Goal: Complete application form: Complete application form

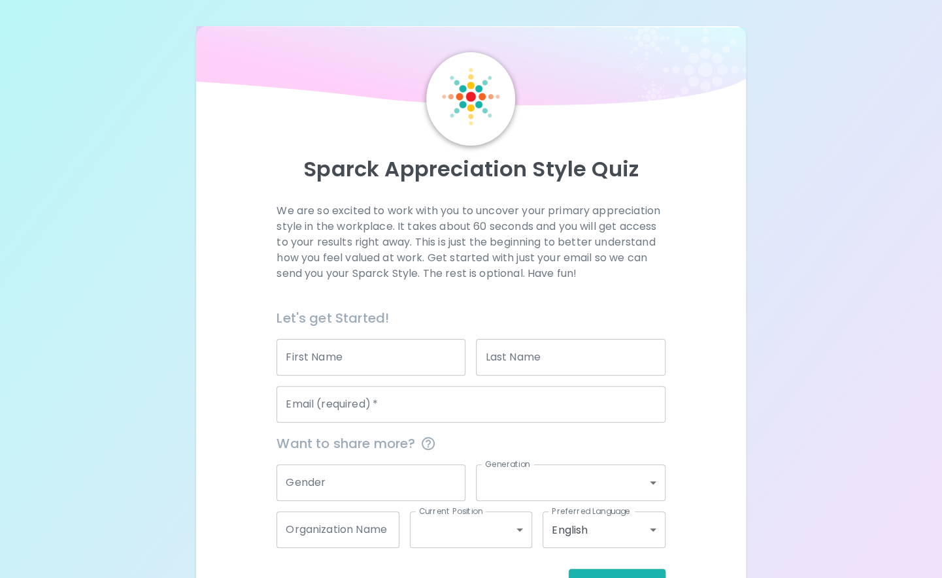
scroll to position [44, 0]
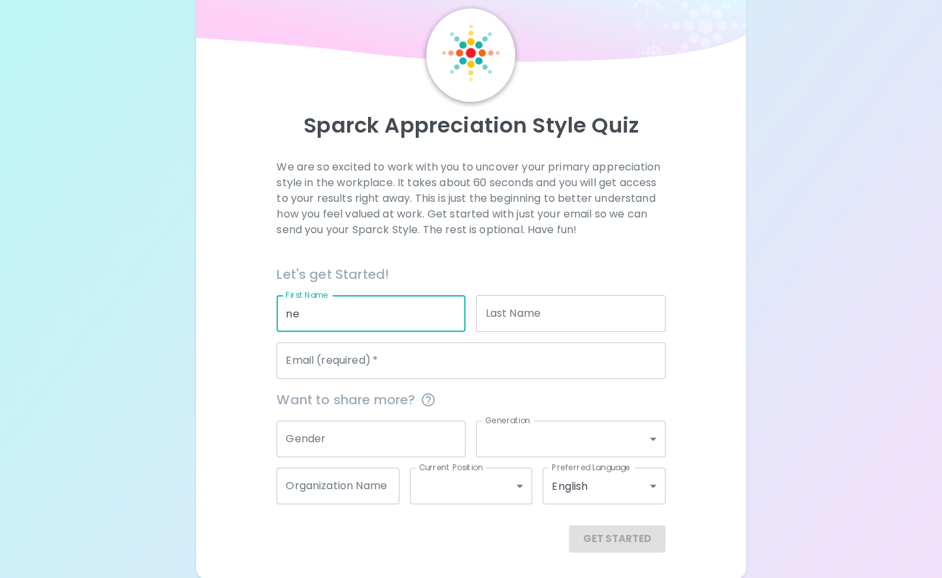
type input "n"
type input "[PERSON_NAME]"
click at [508, 325] on input "Last Name" at bounding box center [570, 313] width 189 height 37
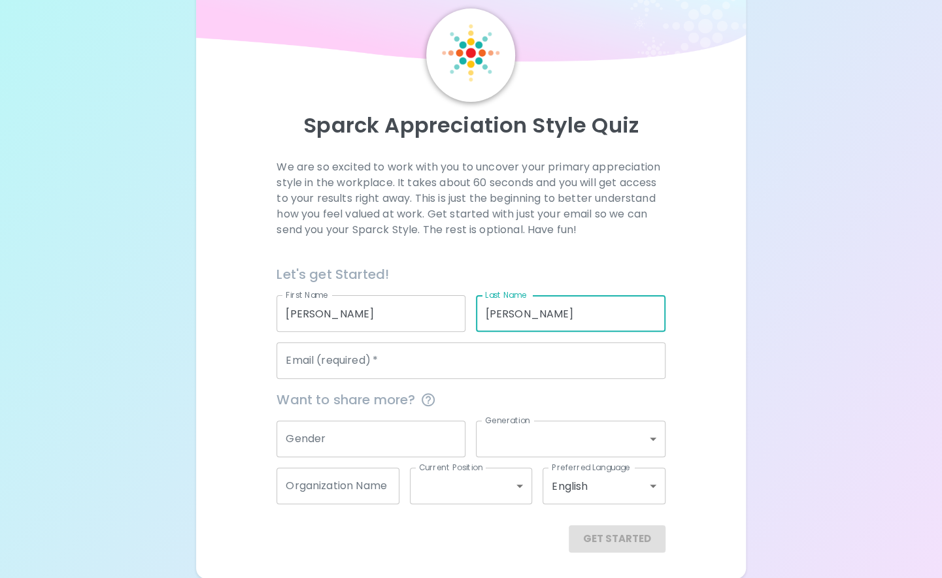
type input "[PERSON_NAME]"
click at [469, 359] on input "Email (required)   *" at bounding box center [470, 360] width 388 height 37
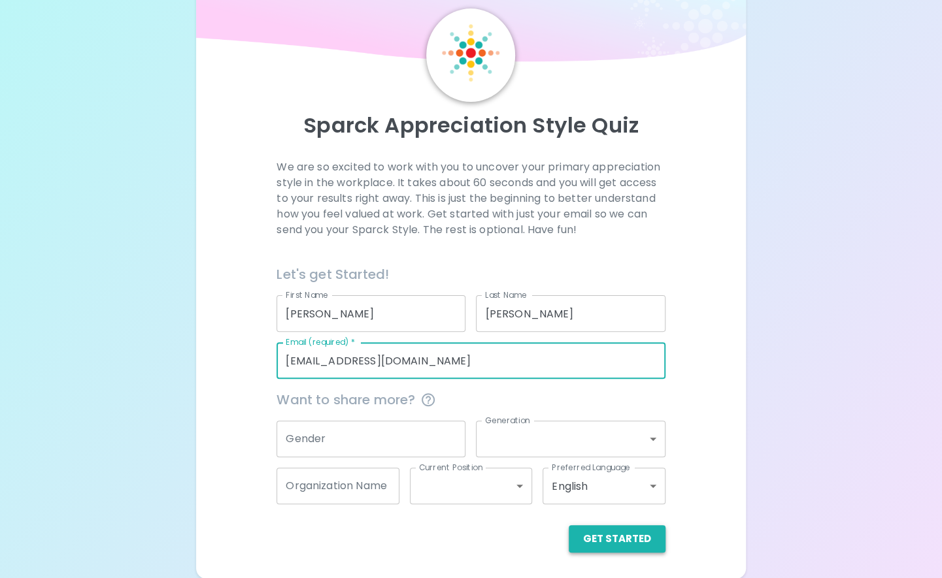
type input "[EMAIL_ADDRESS][DOMAIN_NAME]"
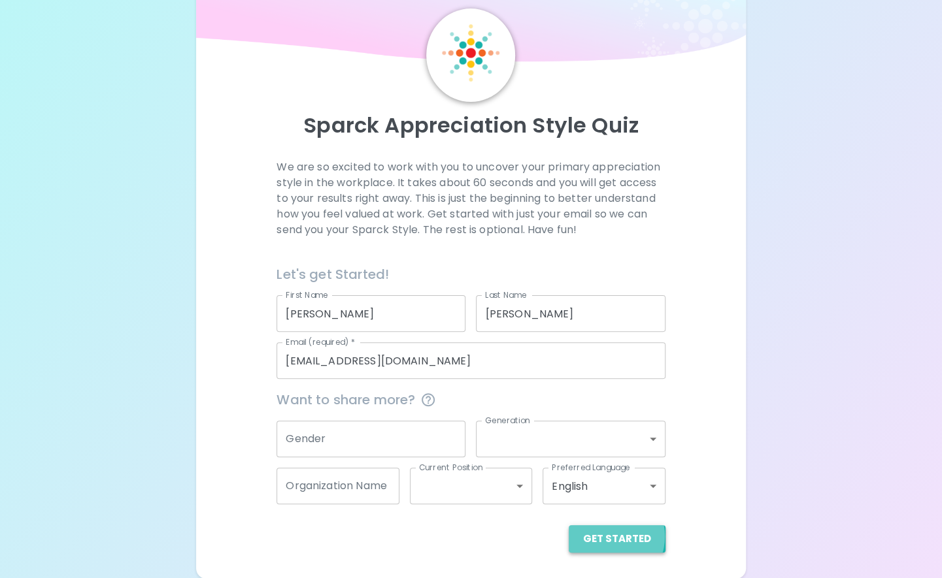
click at [610, 536] on button "Get Started" at bounding box center [617, 538] width 97 height 27
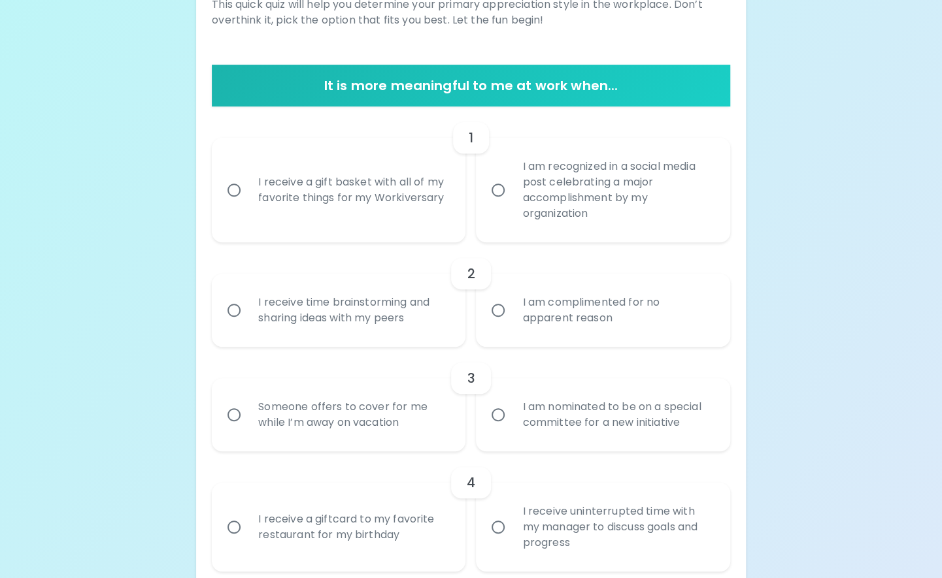
scroll to position [208, 0]
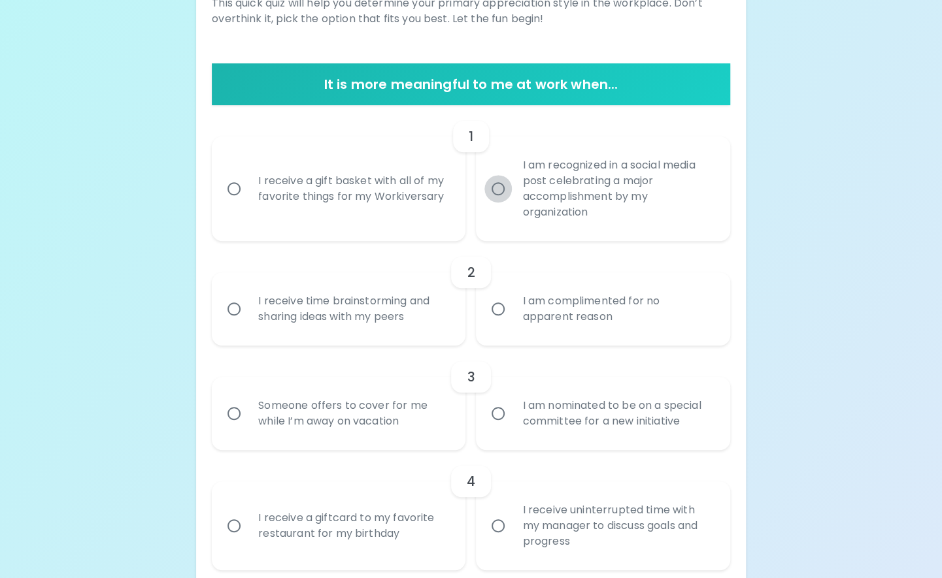
click at [503, 191] on input "I am recognized in a social media post celebrating a major accomplishment by my…" at bounding box center [497, 188] width 27 height 27
radio input "true"
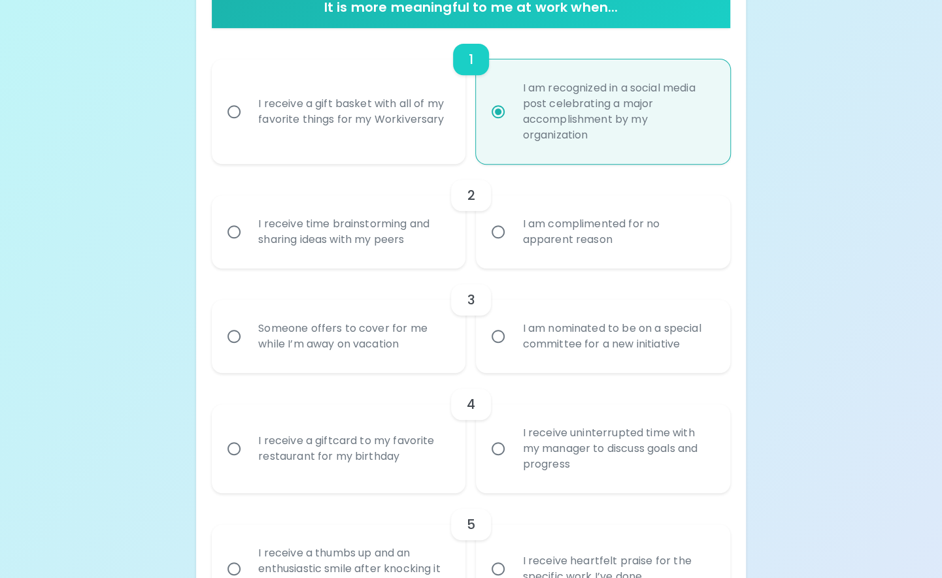
scroll to position [312, 0]
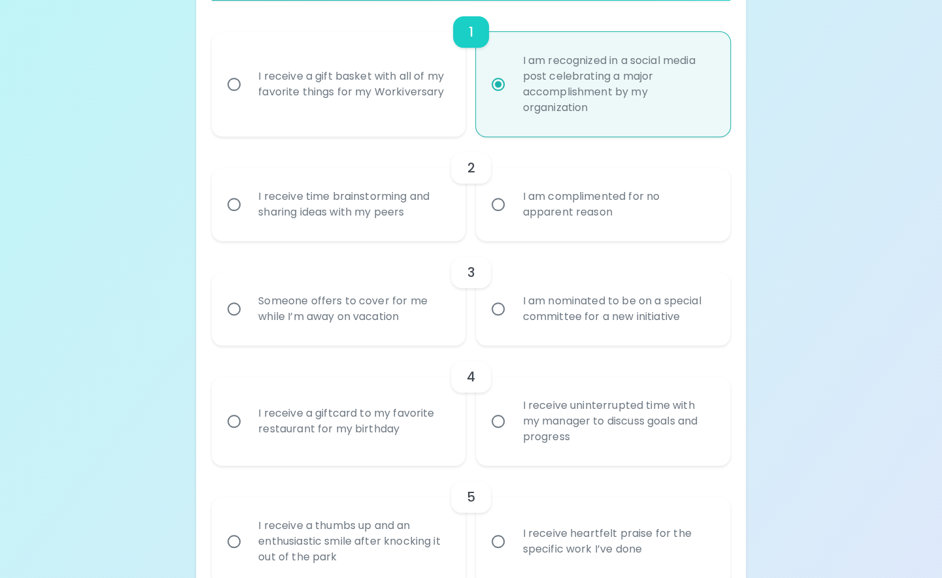
click at [339, 204] on div "I receive time brainstorming and sharing ideas with my peers" at bounding box center [353, 204] width 210 height 63
click at [248, 204] on input "I receive time brainstorming and sharing ideas with my peers" at bounding box center [233, 204] width 27 height 27
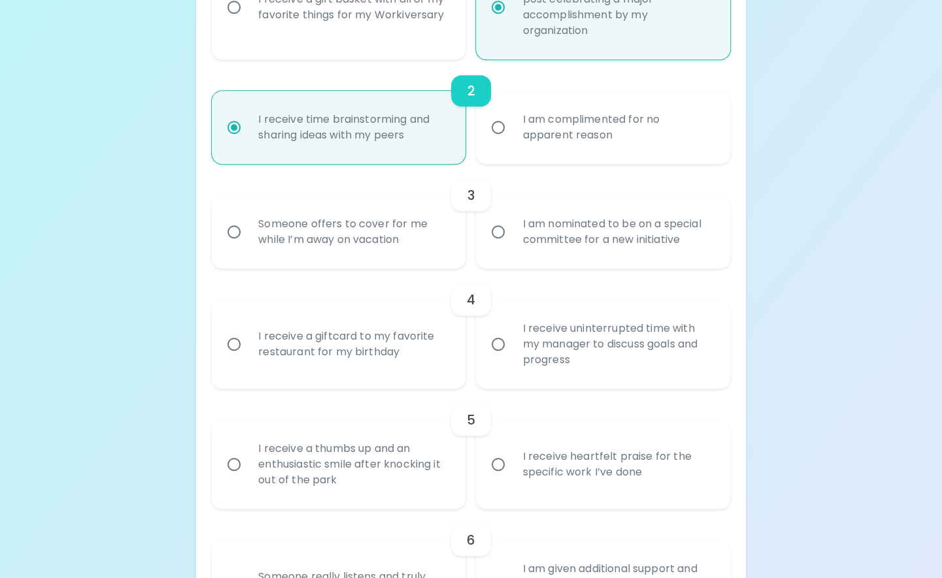
scroll to position [417, 0]
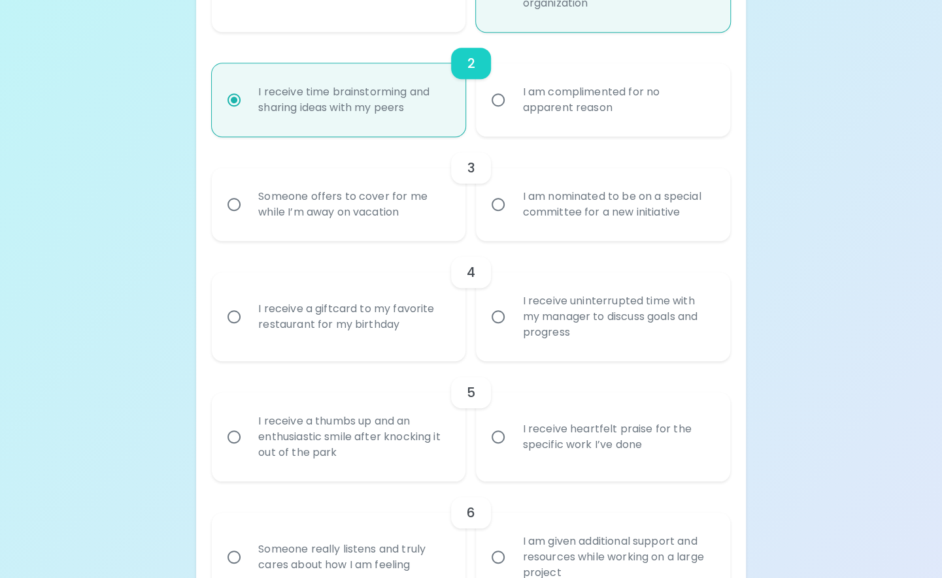
radio input "true"
click at [352, 209] on div "Someone offers to cover for me while I’m away on vacation" at bounding box center [353, 204] width 210 height 63
click at [248, 209] on input "Someone offers to cover for me while I’m away on vacation" at bounding box center [233, 204] width 27 height 27
radio input "false"
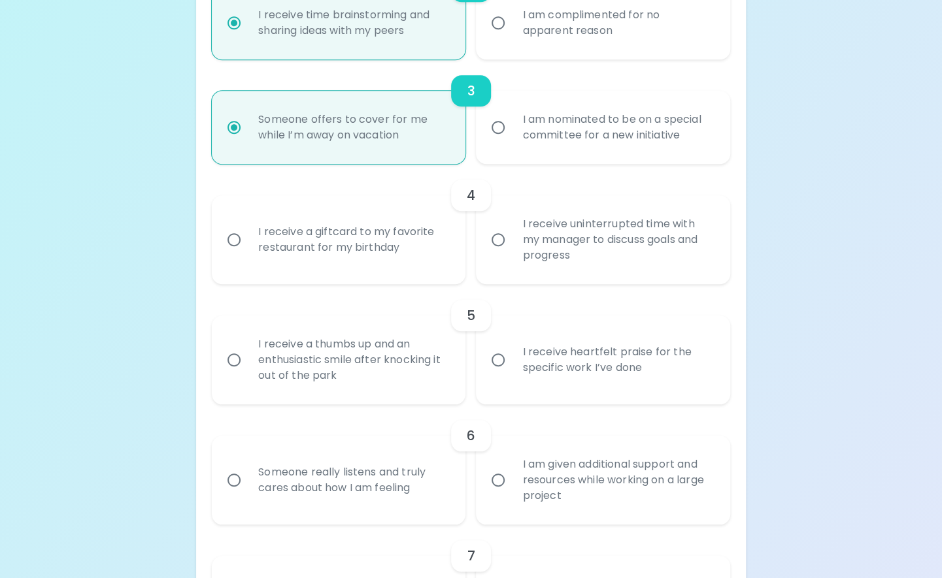
scroll to position [522, 0]
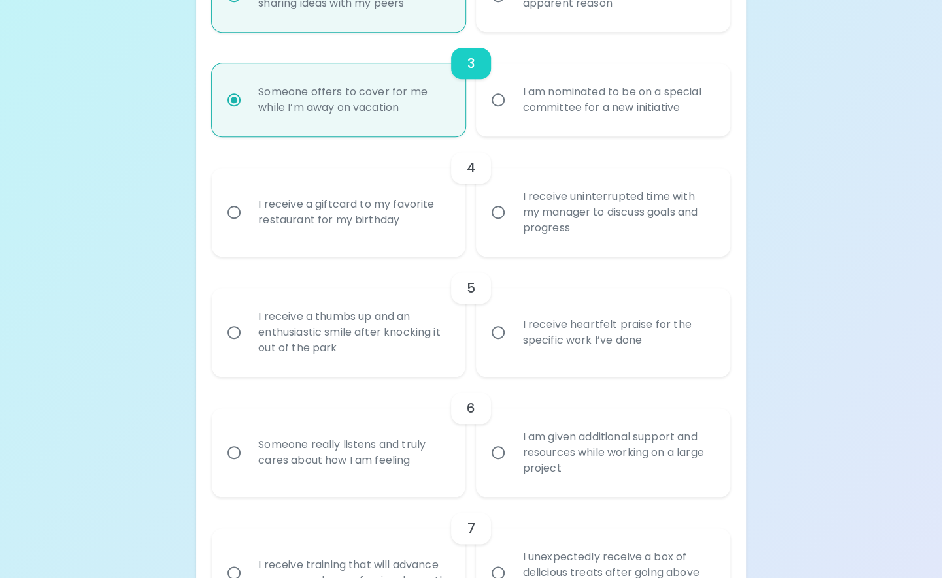
radio input "true"
click at [433, 218] on div "I receive a giftcard to my favorite restaurant for my birthday" at bounding box center [353, 212] width 210 height 63
click at [248, 218] on input "I receive a giftcard to my favorite restaurant for my birthday" at bounding box center [233, 212] width 27 height 27
radio input "false"
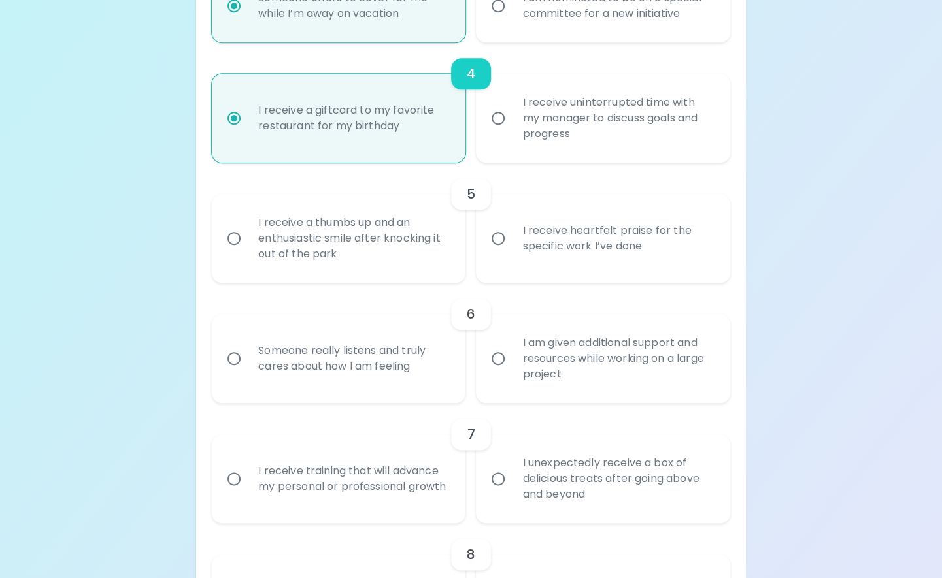
scroll to position [626, 0]
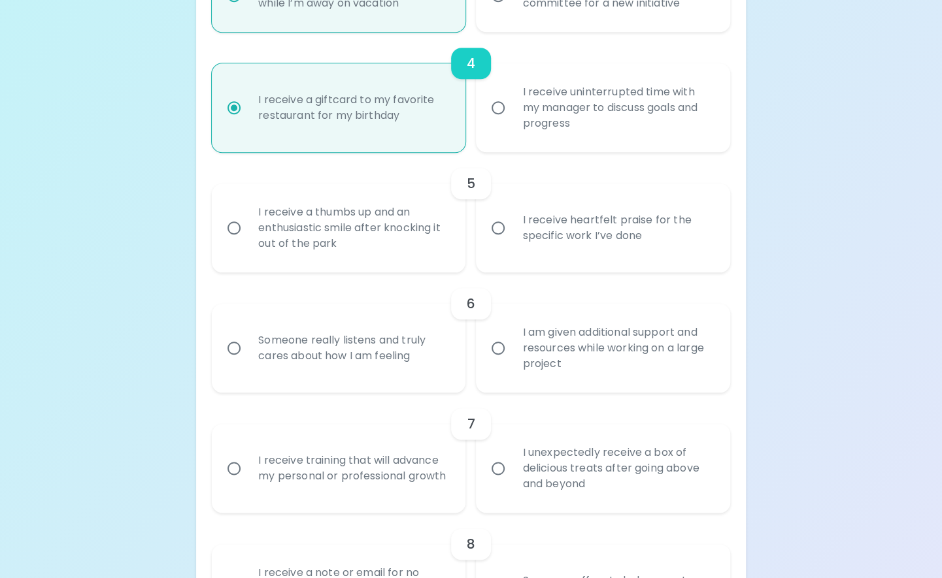
radio input "true"
click at [533, 215] on div "I receive heartfelt praise for the specific work I’ve done" at bounding box center [617, 228] width 210 height 63
click at [512, 215] on input "I receive heartfelt praise for the specific work I’ve done" at bounding box center [497, 227] width 27 height 27
radio input "false"
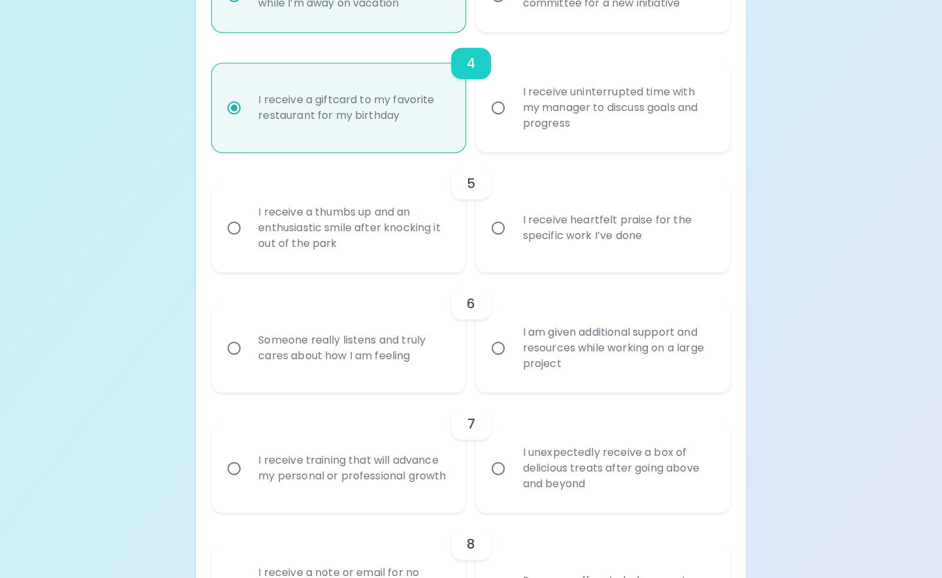
radio input "false"
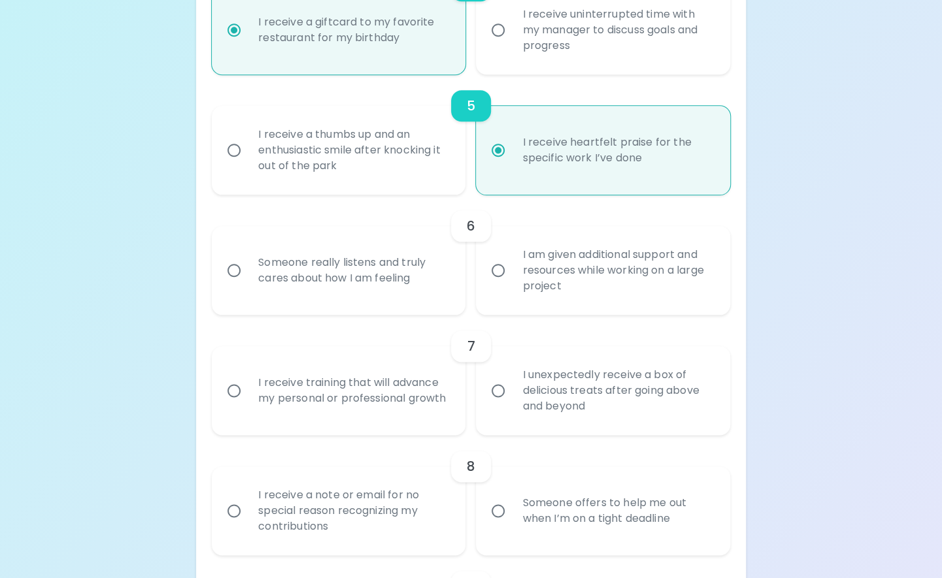
scroll to position [731, 0]
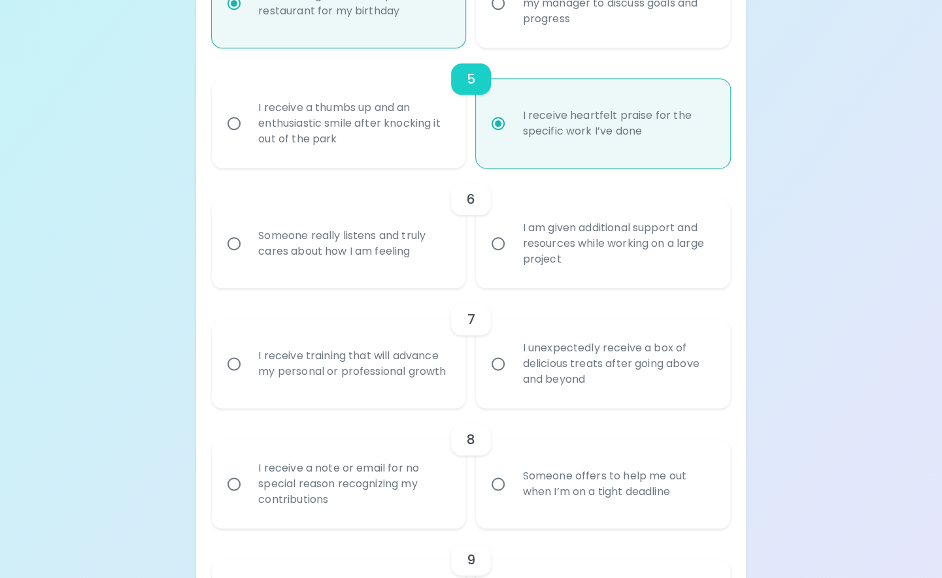
radio input "true"
click at [529, 251] on div "I am given additional support and resources while working on a large project" at bounding box center [617, 244] width 210 height 78
click at [512, 251] on input "I am given additional support and resources while working on a large project" at bounding box center [497, 243] width 27 height 27
radio input "false"
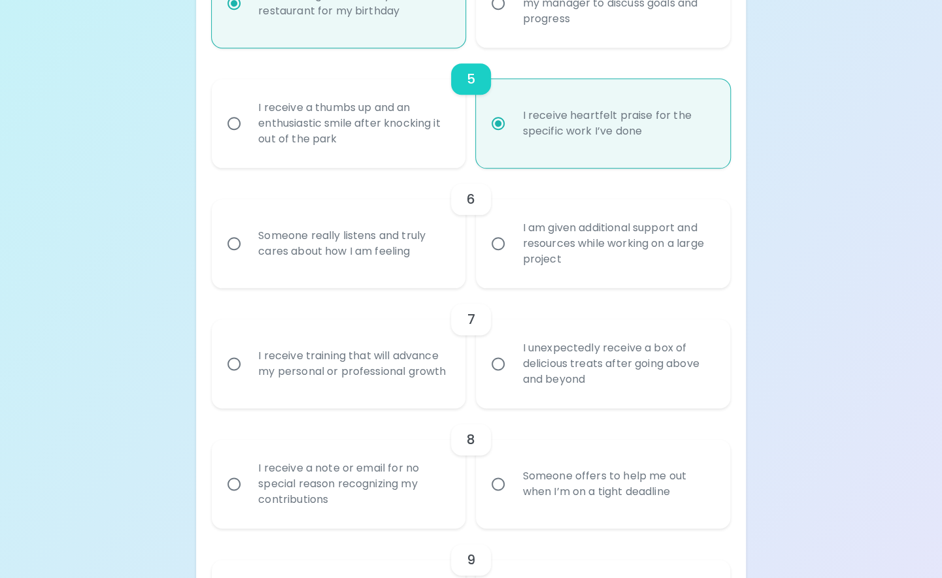
radio input "false"
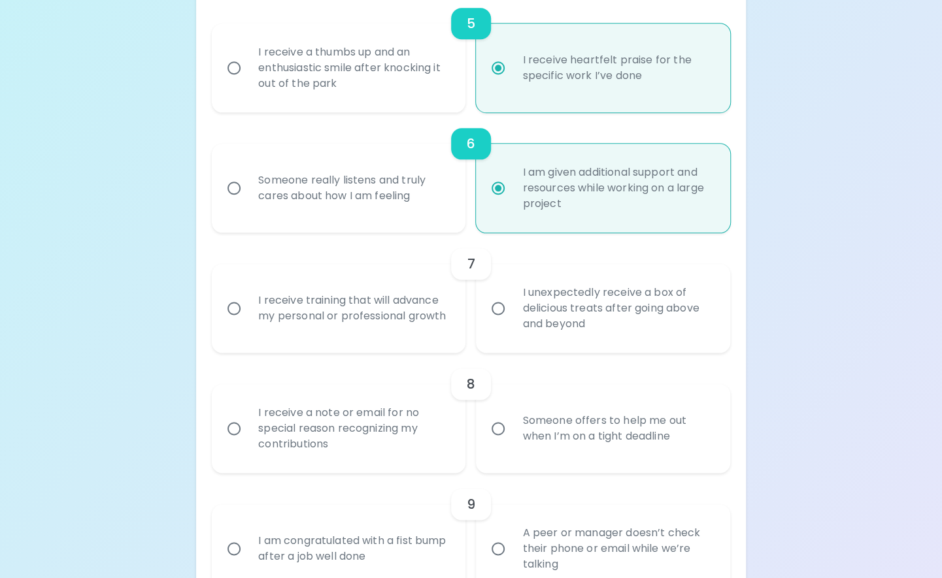
scroll to position [835, 0]
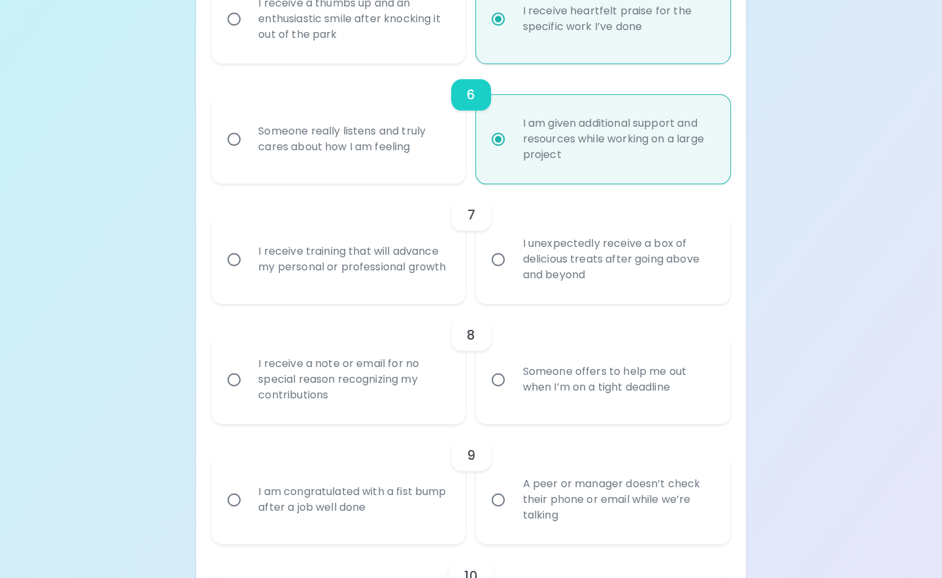
radio input "true"
click at [395, 148] on div "Someone really listens and truly cares about how I am feeling" at bounding box center [353, 139] width 210 height 63
click at [248, 148] on input "Someone really listens and truly cares about how I am feeling" at bounding box center [233, 138] width 27 height 27
radio input "false"
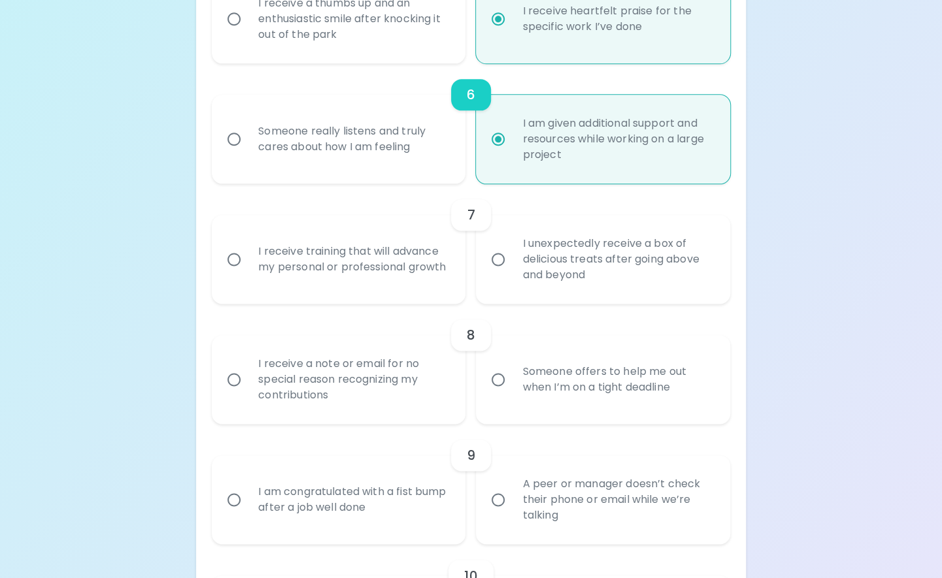
radio input "false"
radio input "true"
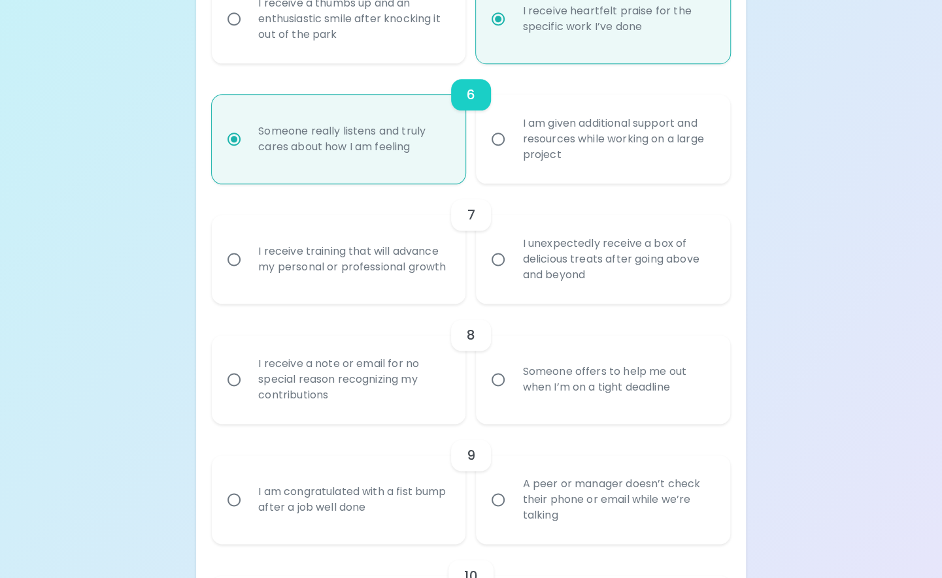
radio input "true"
click at [425, 260] on div "I receive training that will advance my personal or professional growth" at bounding box center [353, 259] width 210 height 63
click at [248, 260] on input "I receive training that will advance my personal or professional growth" at bounding box center [233, 259] width 27 height 27
radio input "false"
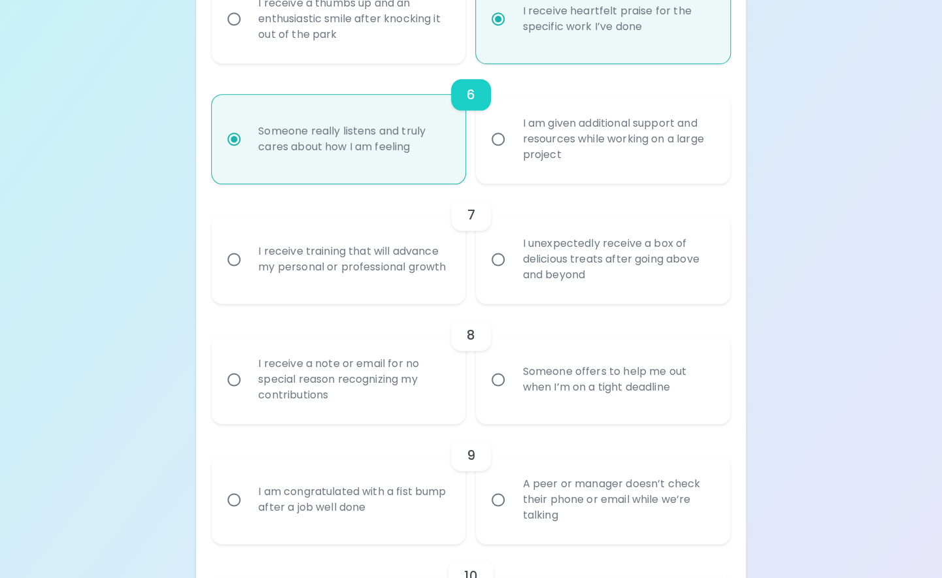
radio input "false"
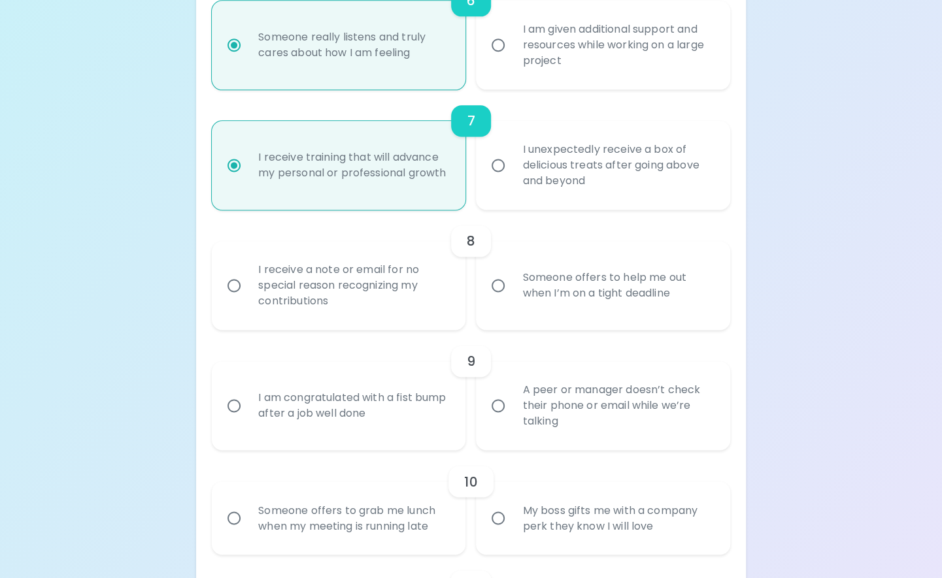
scroll to position [940, 0]
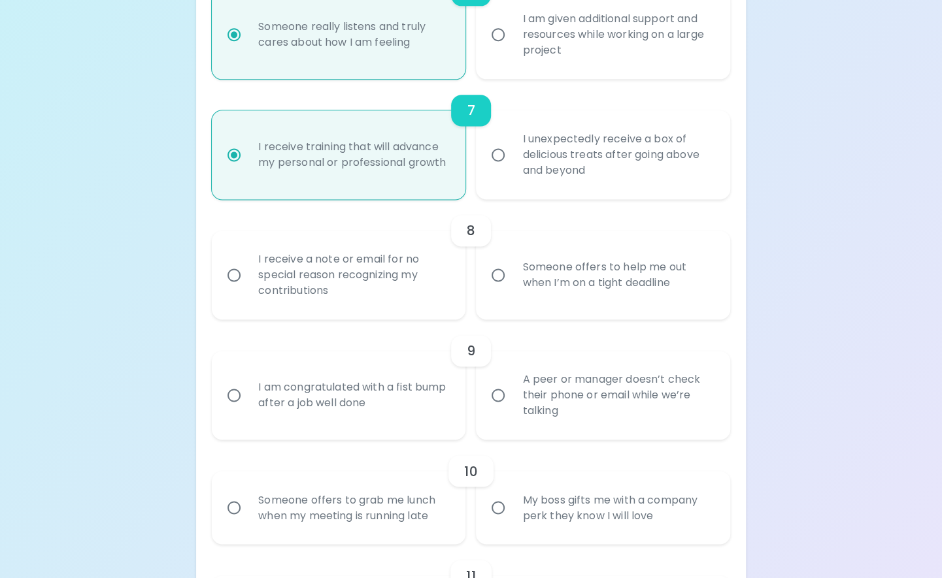
radio input "true"
click at [558, 271] on div "Someone offers to help me out when I’m on a tight deadline" at bounding box center [617, 275] width 210 height 63
click at [512, 271] on input "Someone offers to help me out when I’m on a tight deadline" at bounding box center [497, 274] width 27 height 27
radio input "false"
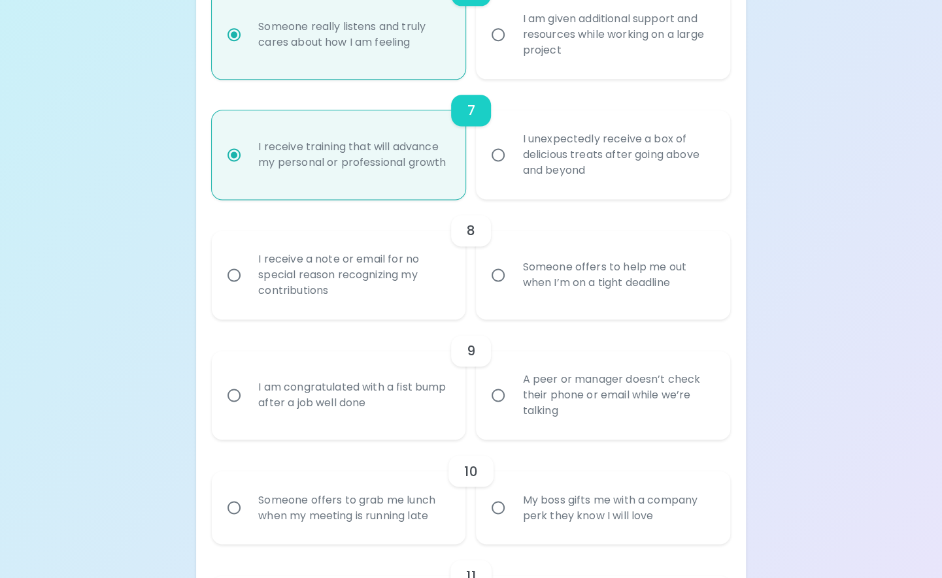
radio input "false"
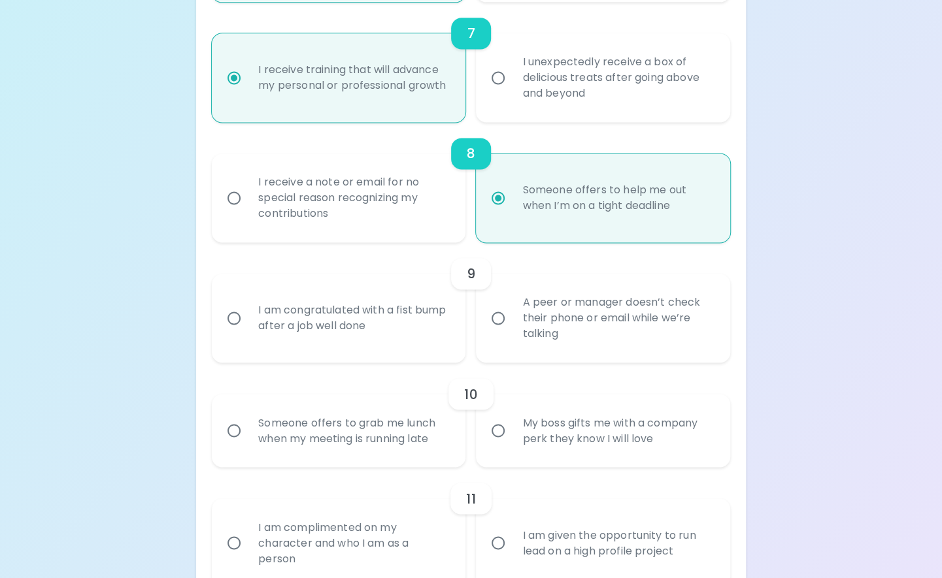
scroll to position [1044, 0]
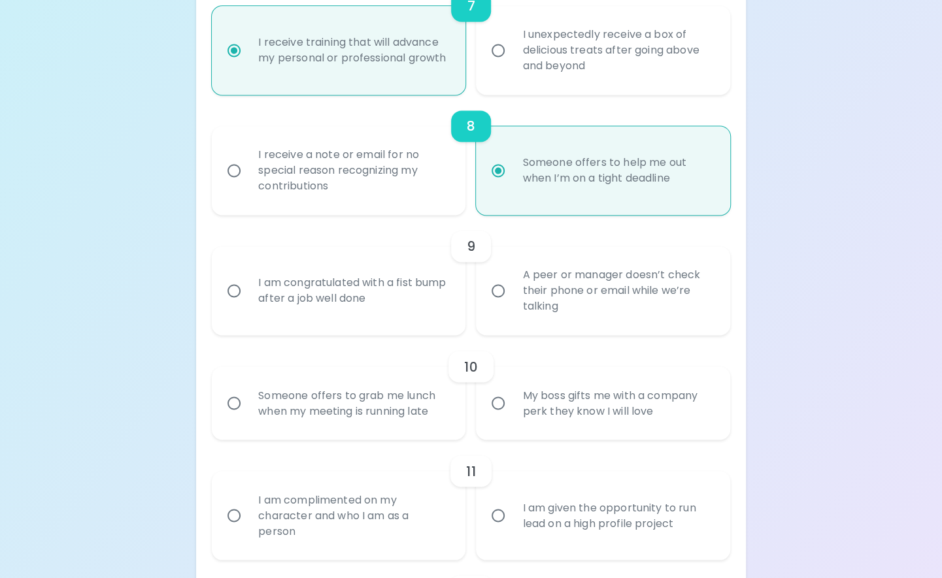
radio input "true"
click at [543, 301] on div "A peer or manager doesn’t check their phone or email while we’re talking" at bounding box center [617, 291] width 210 height 78
click at [512, 301] on input "A peer or manager doesn’t check their phone or email while we’re talking" at bounding box center [497, 290] width 27 height 27
radio input "false"
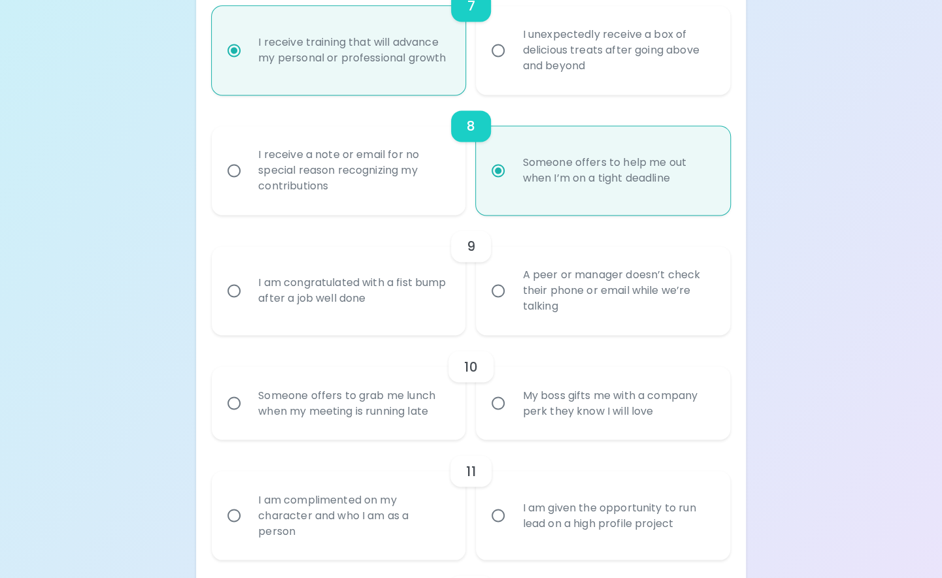
radio input "false"
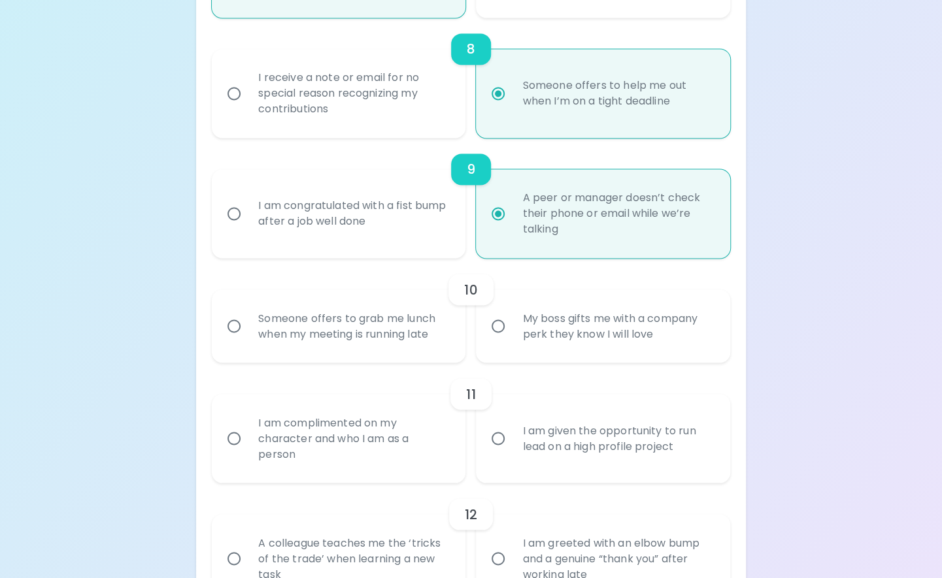
scroll to position [1149, 0]
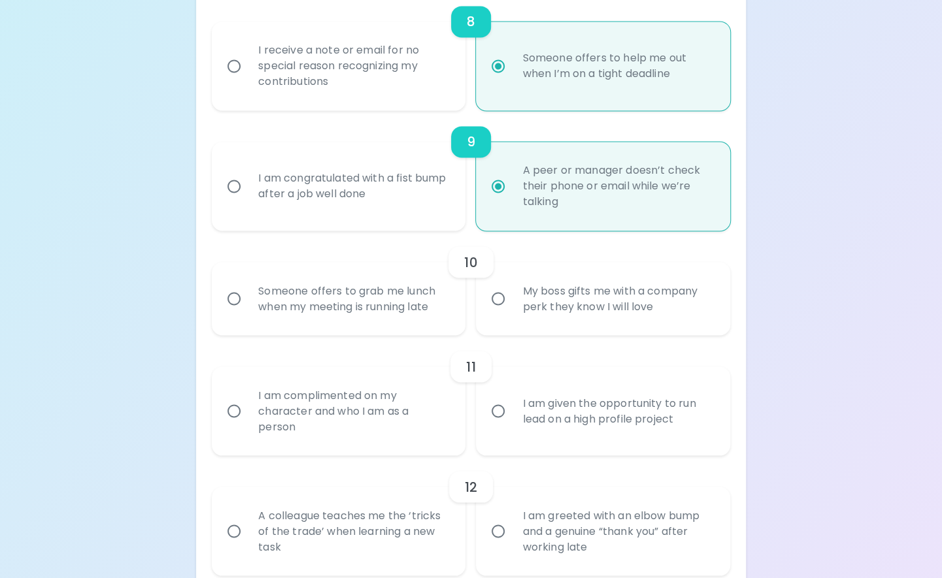
radio input "true"
click at [540, 307] on div "My boss gifts me with a company perk they know I will love" at bounding box center [617, 298] width 210 height 63
click at [512, 307] on input "My boss gifts me with a company perk they know I will love" at bounding box center [497, 298] width 27 height 27
radio input "false"
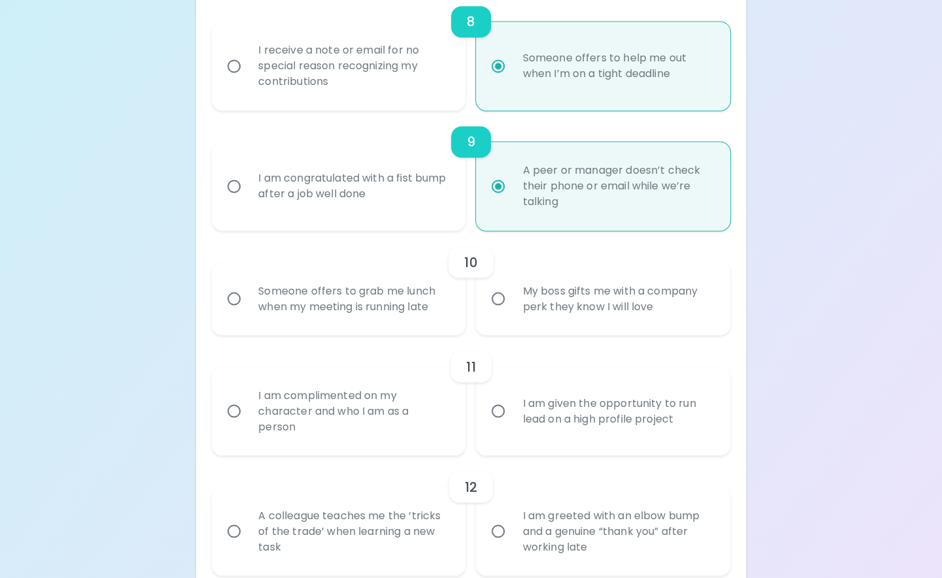
radio input "false"
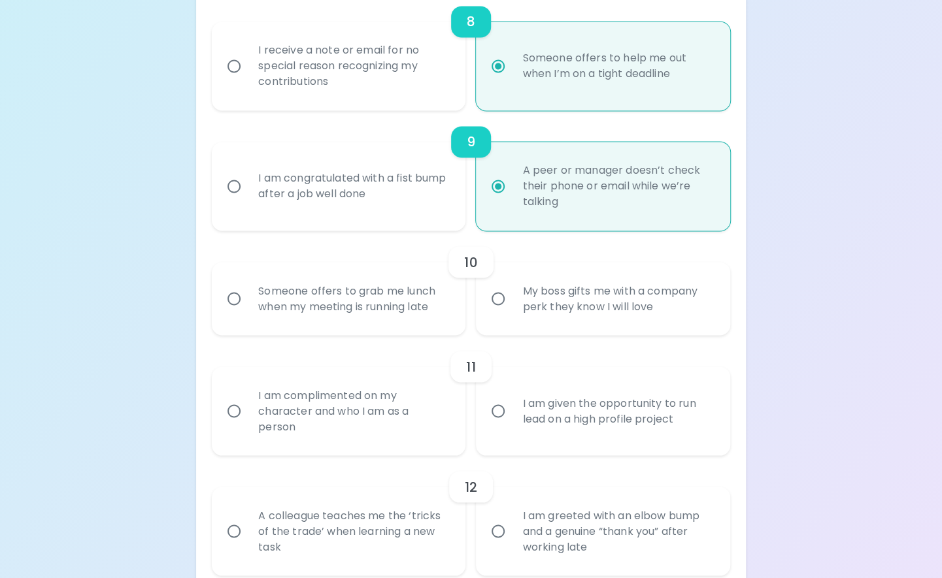
radio input "false"
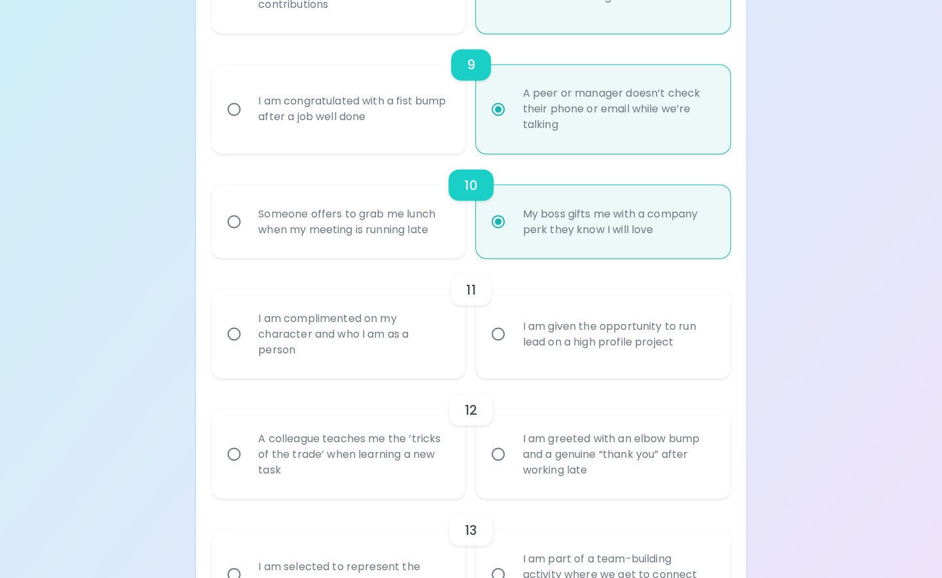
scroll to position [1253, 0]
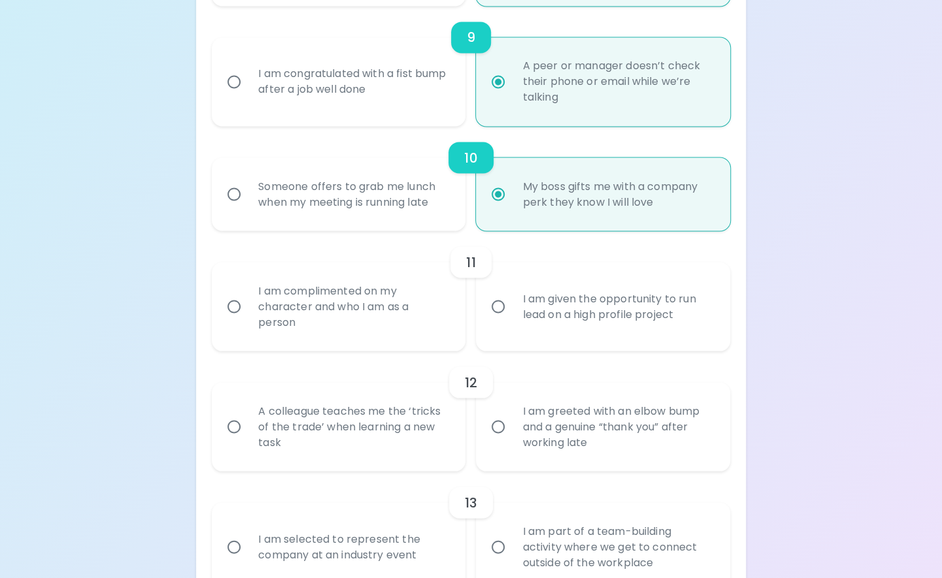
radio input "true"
click at [570, 322] on div "I am given the opportunity to run lead on a high profile project" at bounding box center [617, 306] width 210 height 63
click at [512, 320] on input "I am given the opportunity to run lead on a high profile project" at bounding box center [497, 306] width 27 height 27
radio input "false"
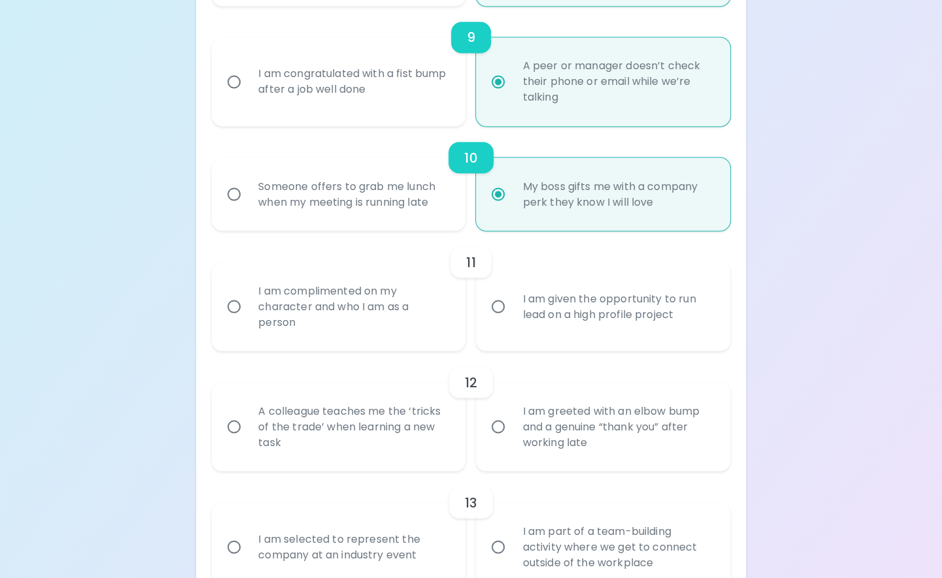
radio input "false"
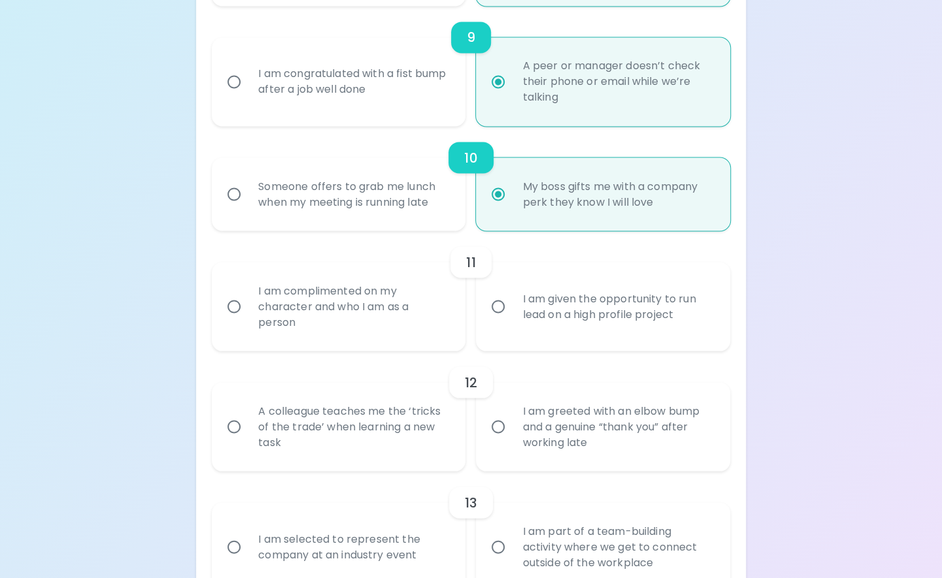
radio input "false"
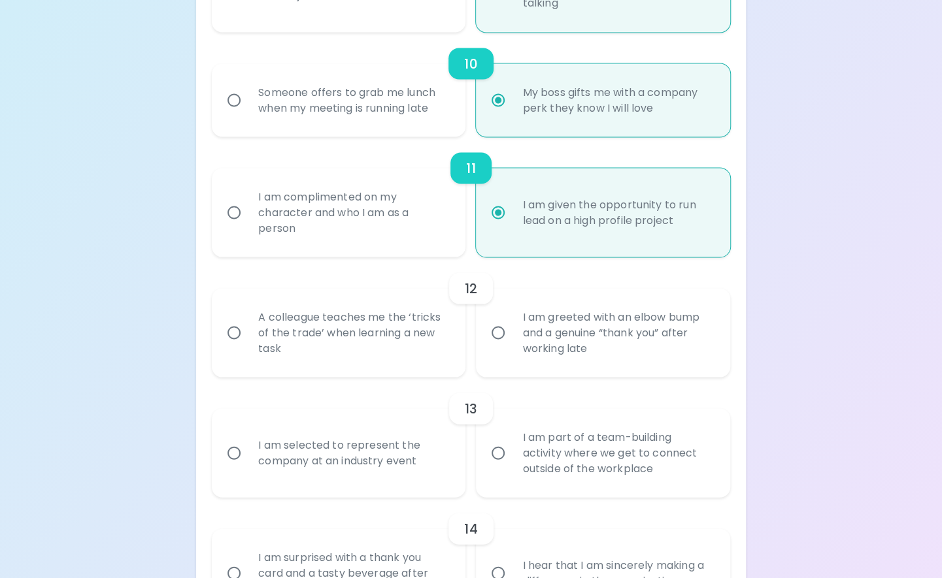
scroll to position [1358, 0]
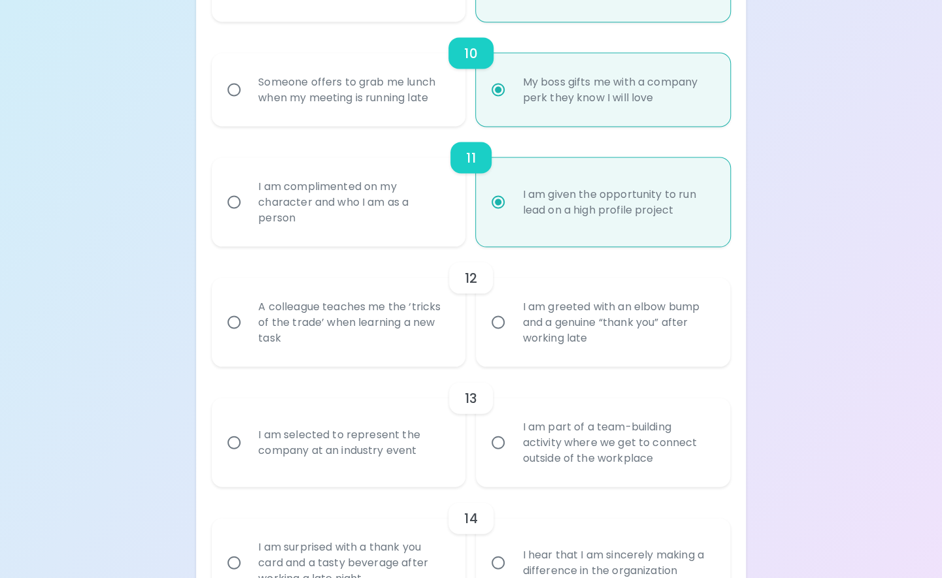
radio input "true"
click at [400, 328] on div "A colleague teaches me the ‘tricks of the trade’ when learning a new task" at bounding box center [353, 322] width 210 height 78
click at [248, 328] on input "A colleague teaches me the ‘tricks of the trade’ when learning a new task" at bounding box center [233, 321] width 27 height 27
radio input "false"
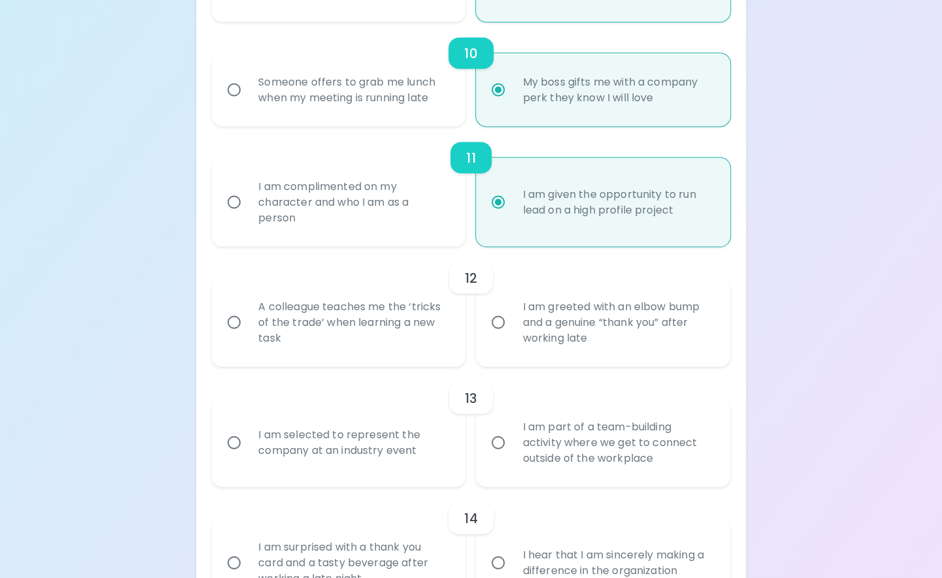
radio input "false"
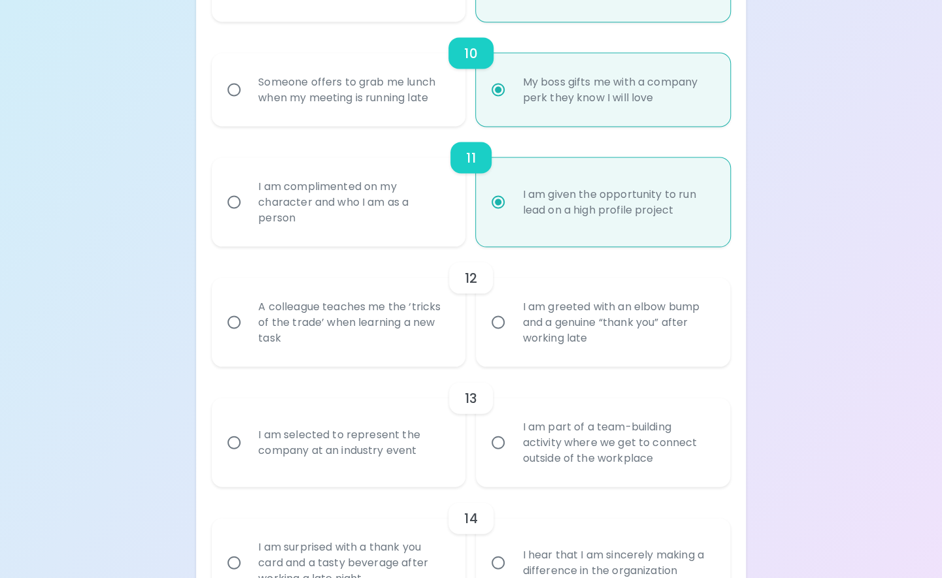
radio input "false"
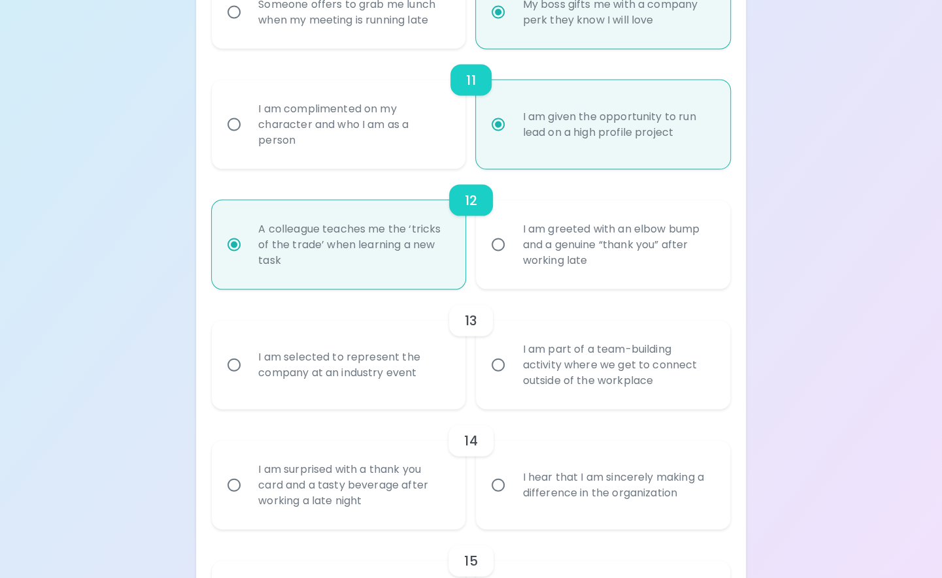
scroll to position [1463, 0]
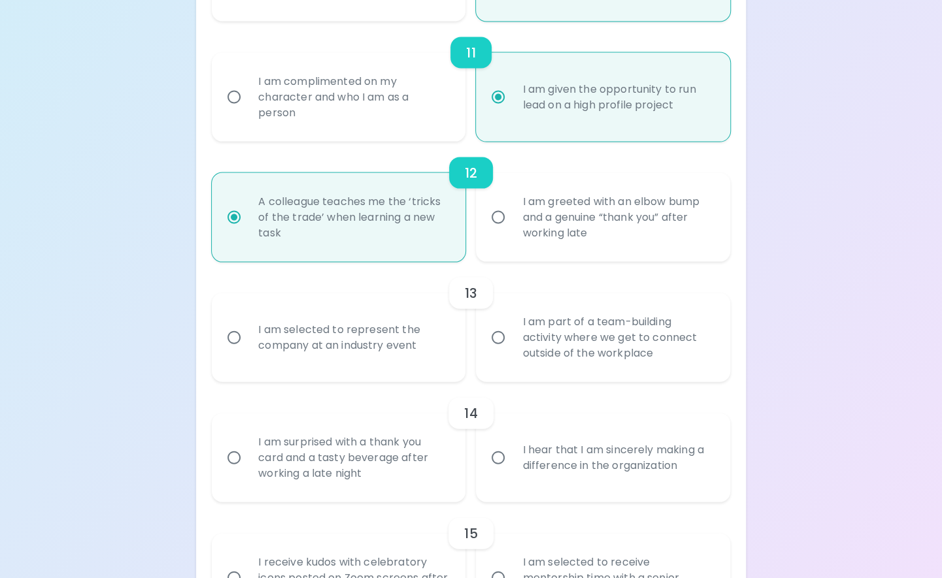
radio input "true"
click at [378, 344] on div "I am selected to represent the company at an industry event" at bounding box center [353, 338] width 210 height 63
click at [248, 344] on input "I am selected to represent the company at an industry event" at bounding box center [233, 337] width 27 height 27
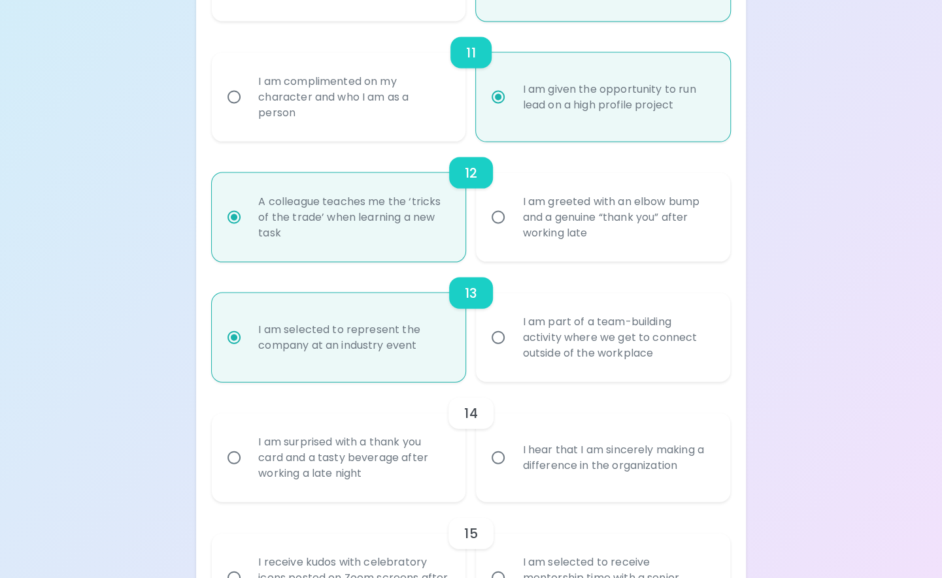
radio input "false"
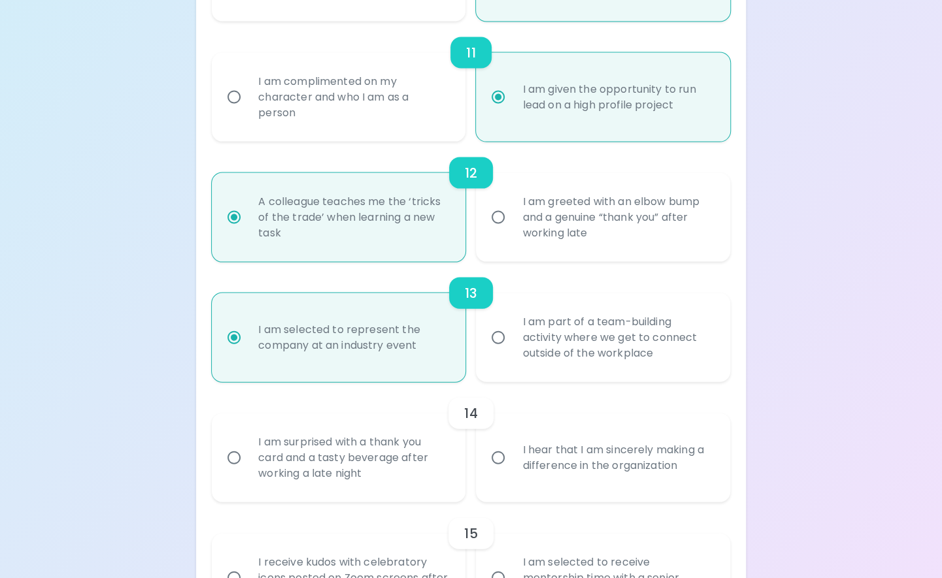
radio input "false"
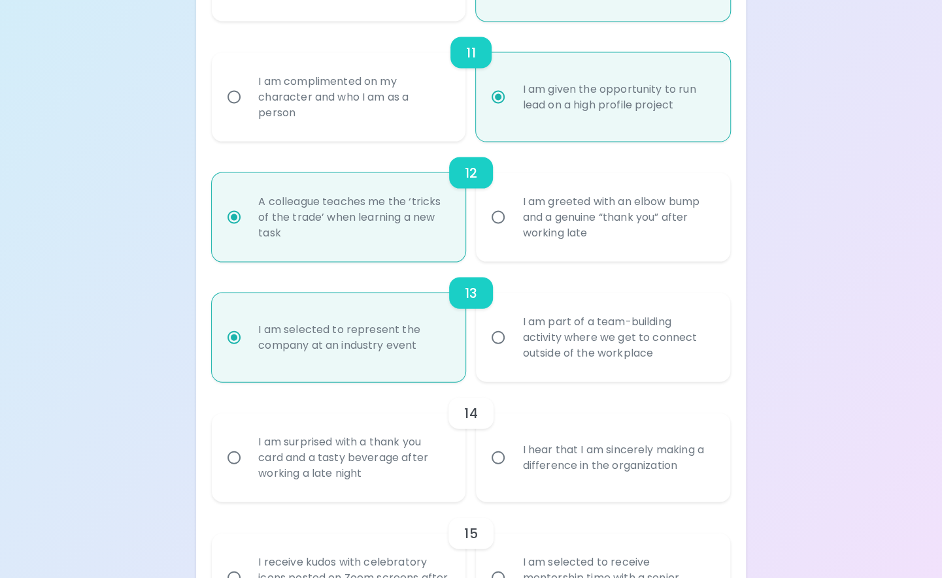
radio input "false"
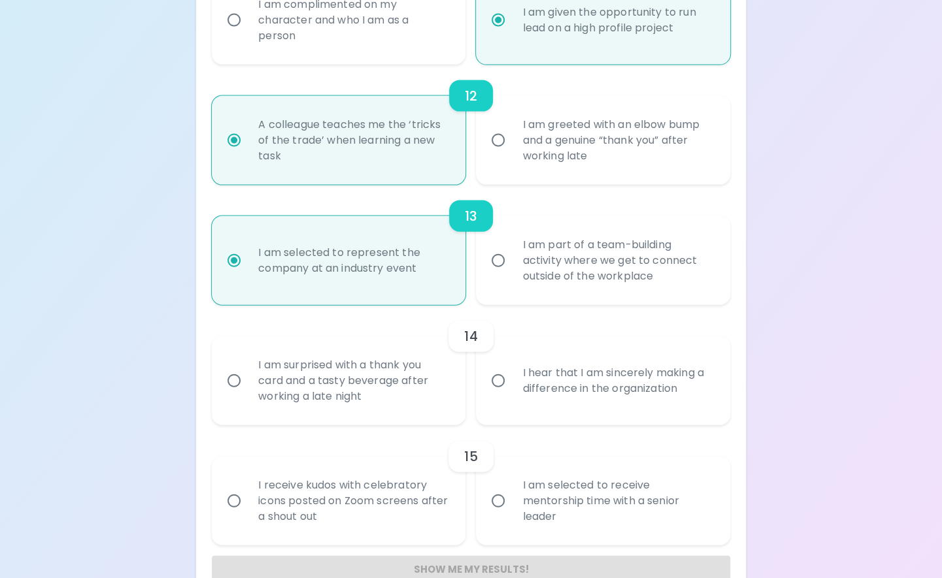
scroll to position [1567, 0]
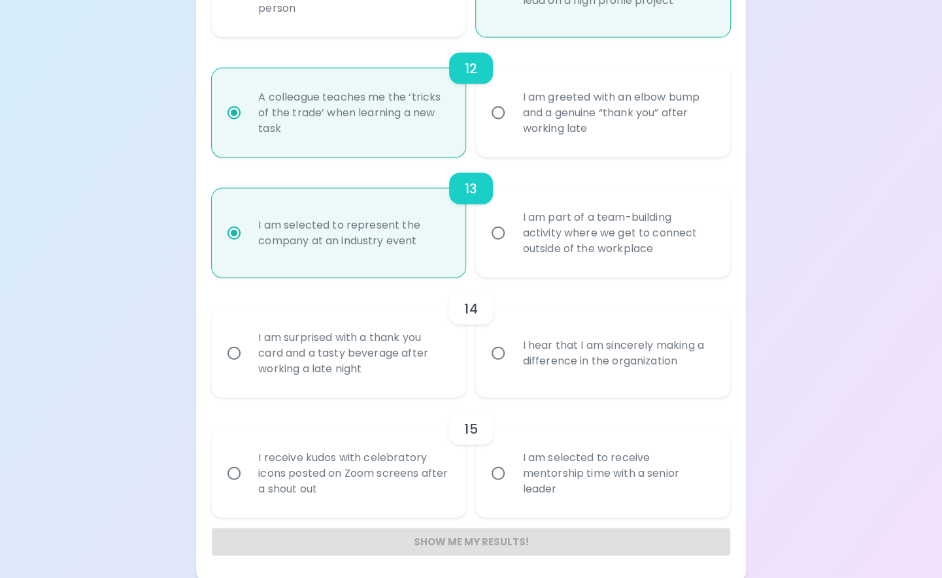
radio input "true"
click at [562, 361] on div "I hear that I am sincerely making a difference in the organization" at bounding box center [617, 353] width 210 height 63
click at [512, 361] on input "I hear that I am sincerely making a difference in the organization" at bounding box center [497, 353] width 27 height 27
radio input "false"
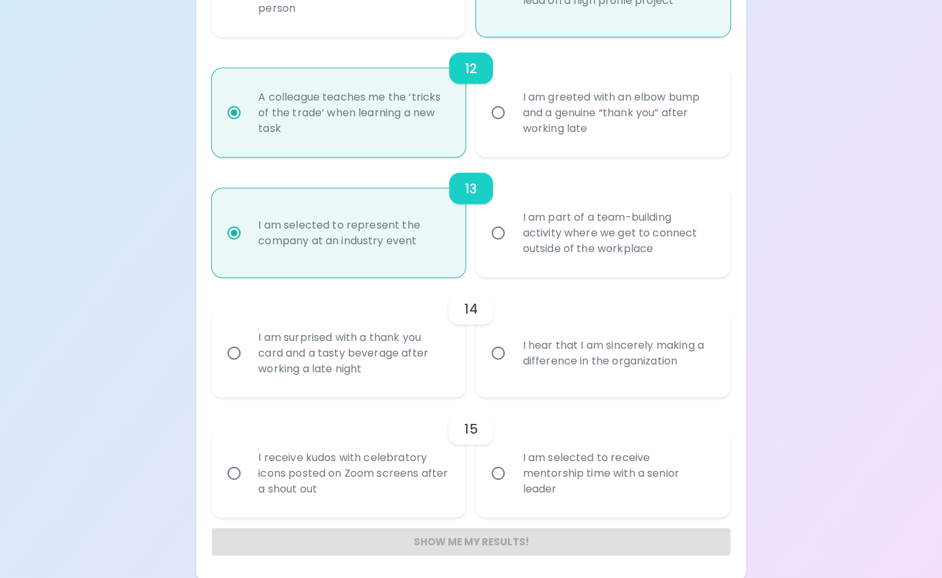
radio input "false"
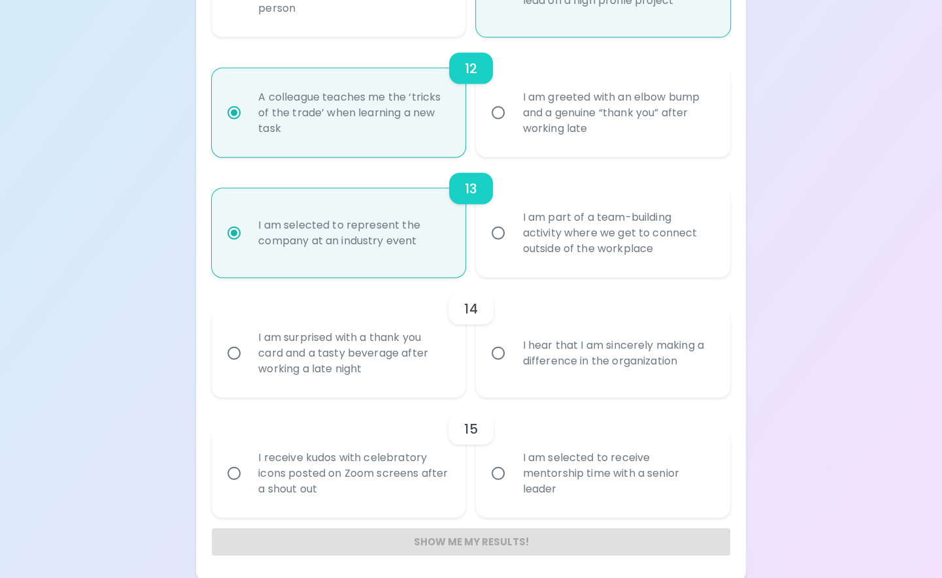
radio input "false"
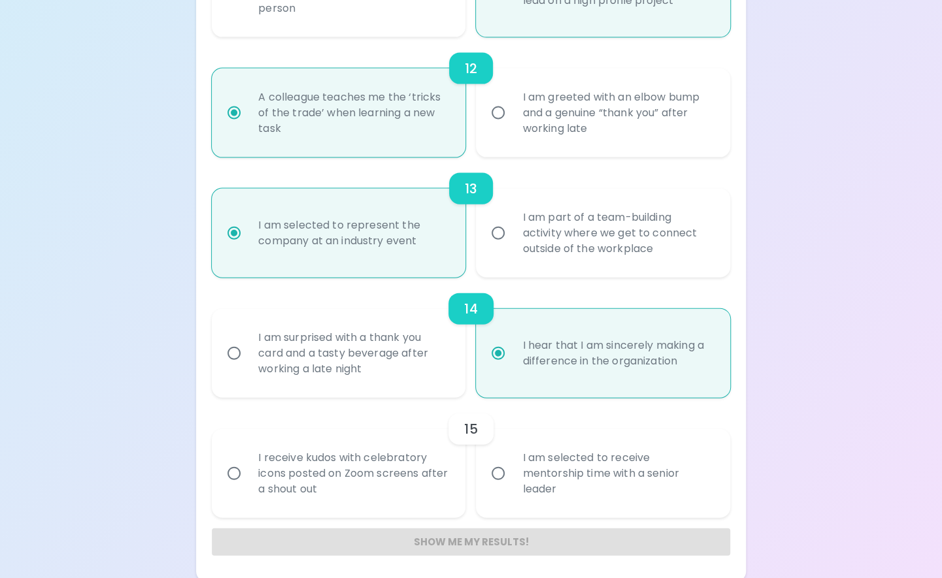
scroll to position [1570, 0]
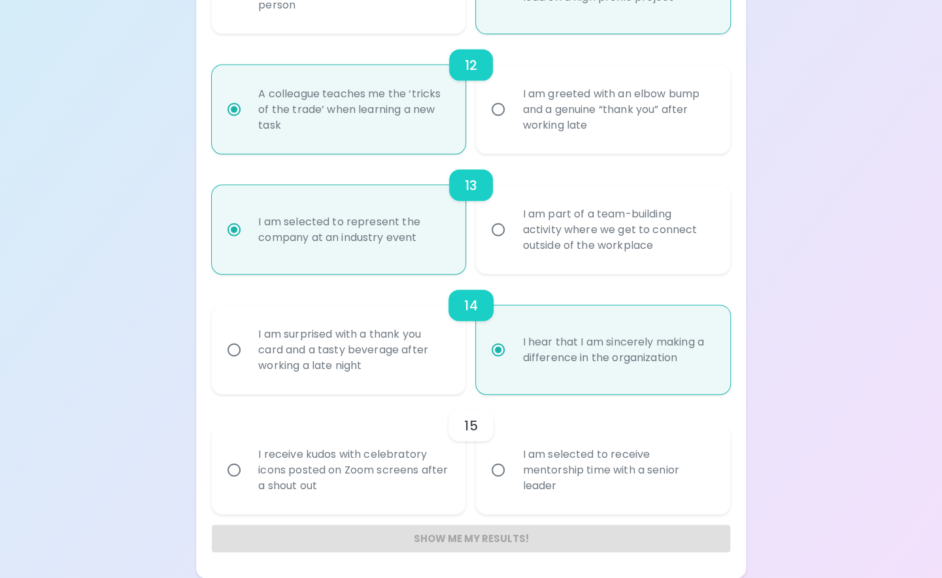
radio input "true"
click at [558, 454] on div "I am selected to receive mentorship time with a senior leader" at bounding box center [617, 470] width 210 height 78
click at [512, 457] on input "I am selected to receive mentorship time with a senior leader" at bounding box center [497, 470] width 27 height 27
radio input "false"
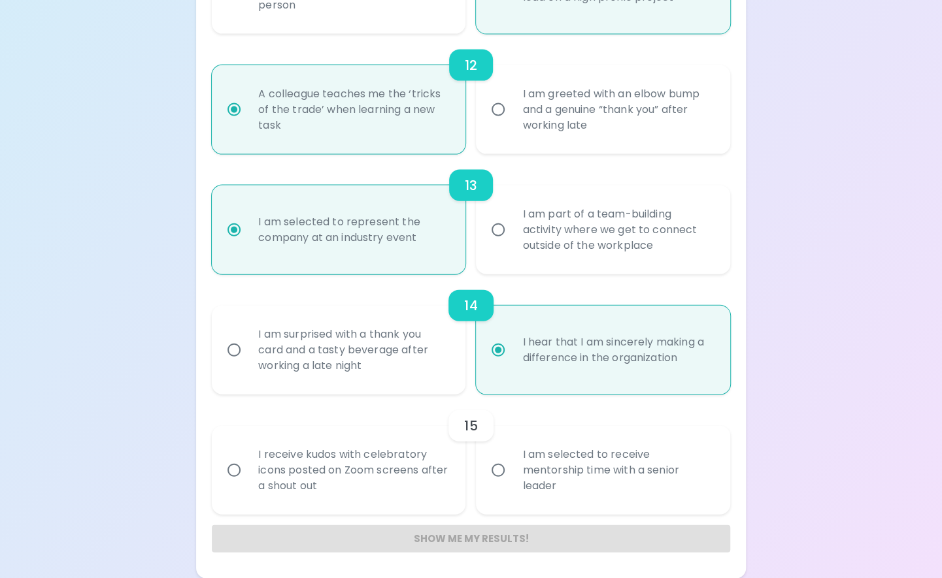
radio input "false"
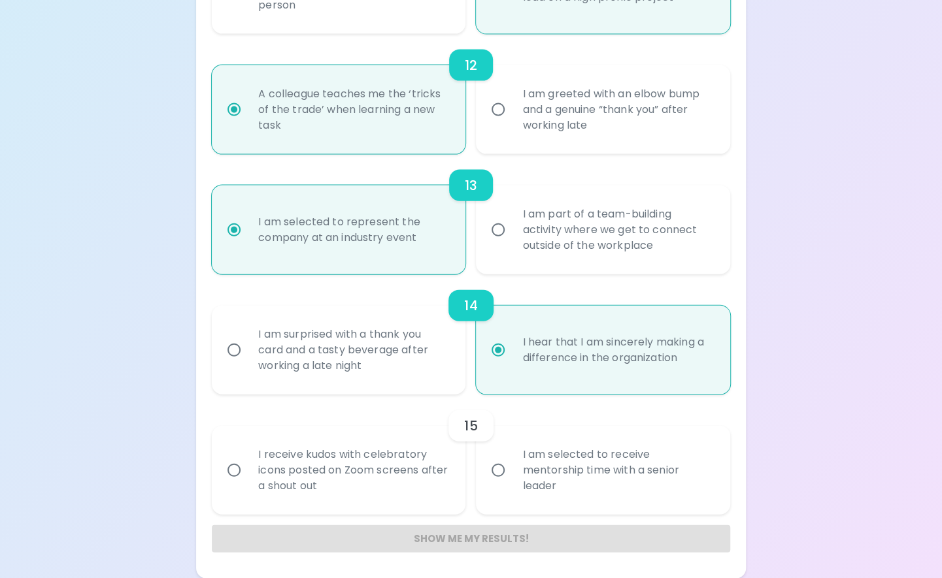
radio input "false"
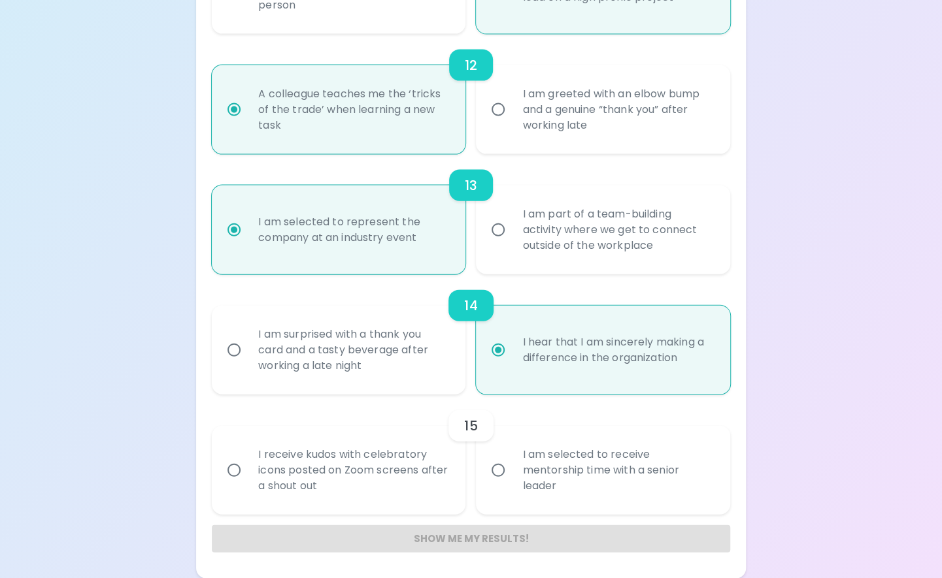
radio input "false"
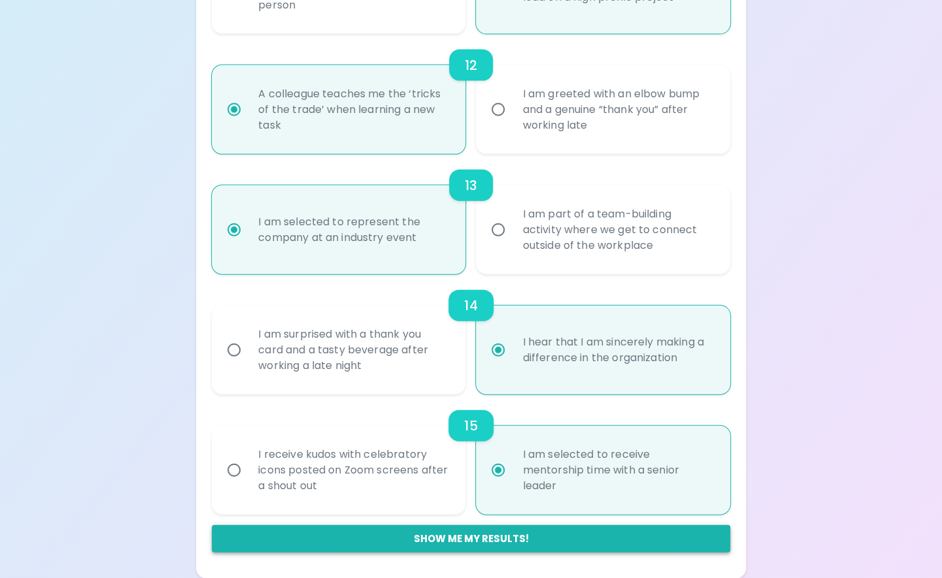
radio input "true"
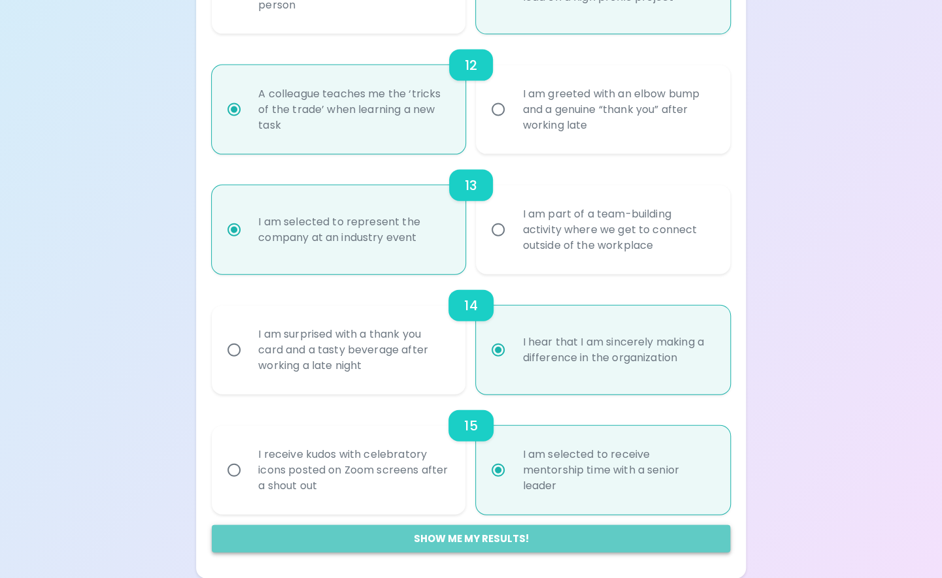
click at [459, 535] on button "Show me my results!" at bounding box center [471, 538] width 518 height 27
radio input "false"
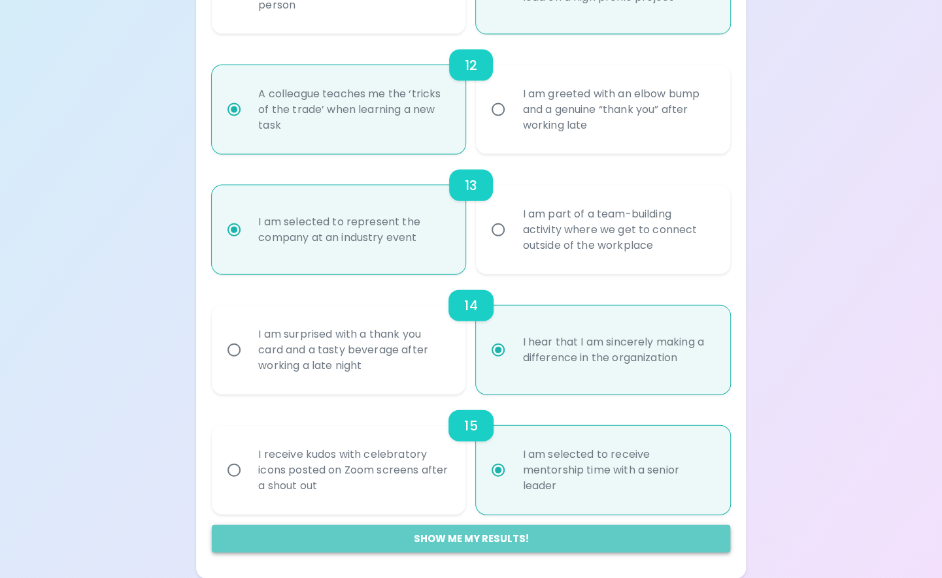
radio input "false"
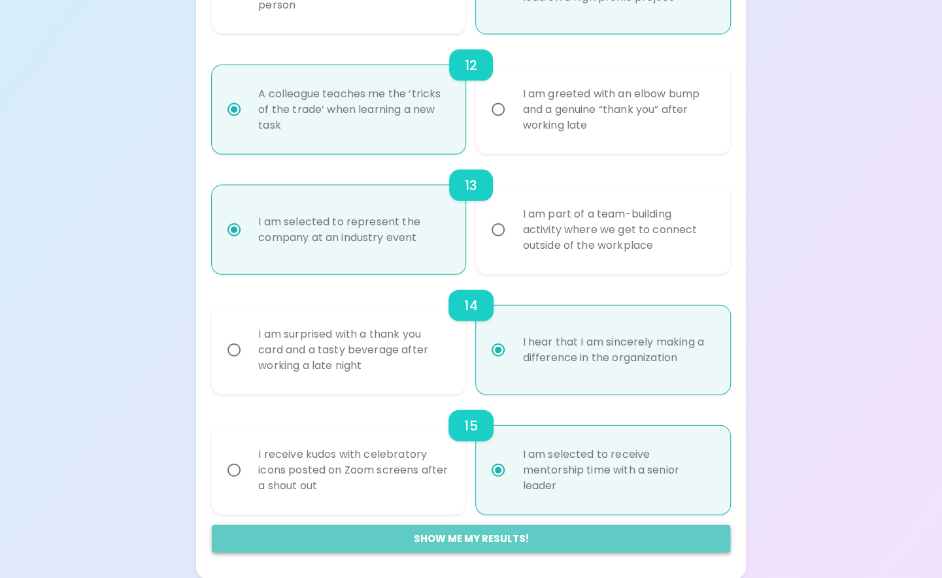
radio input "false"
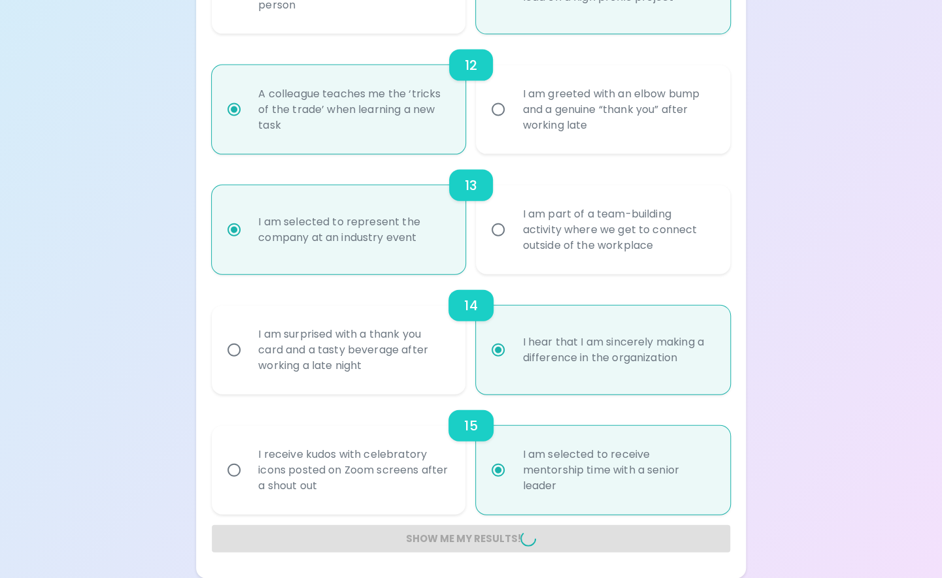
radio input "false"
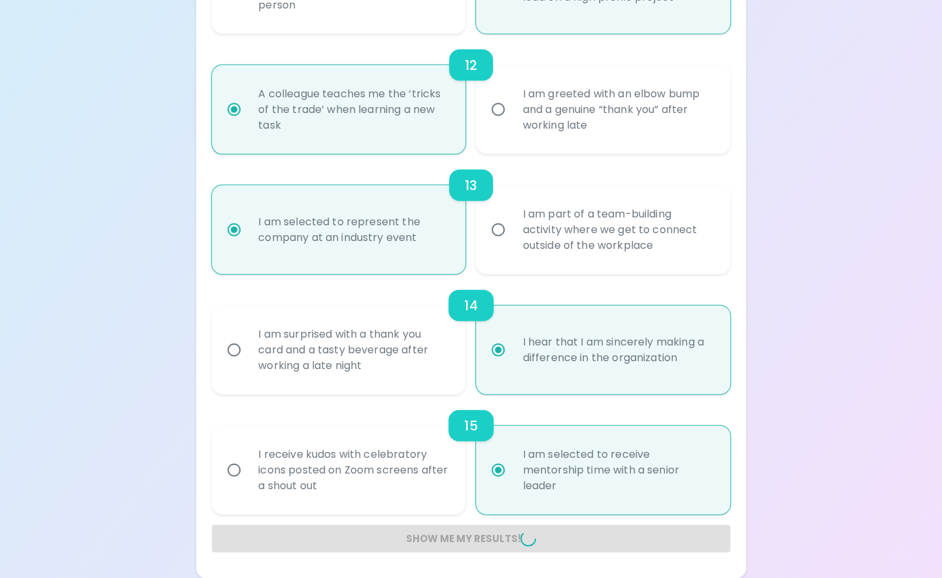
radio input "false"
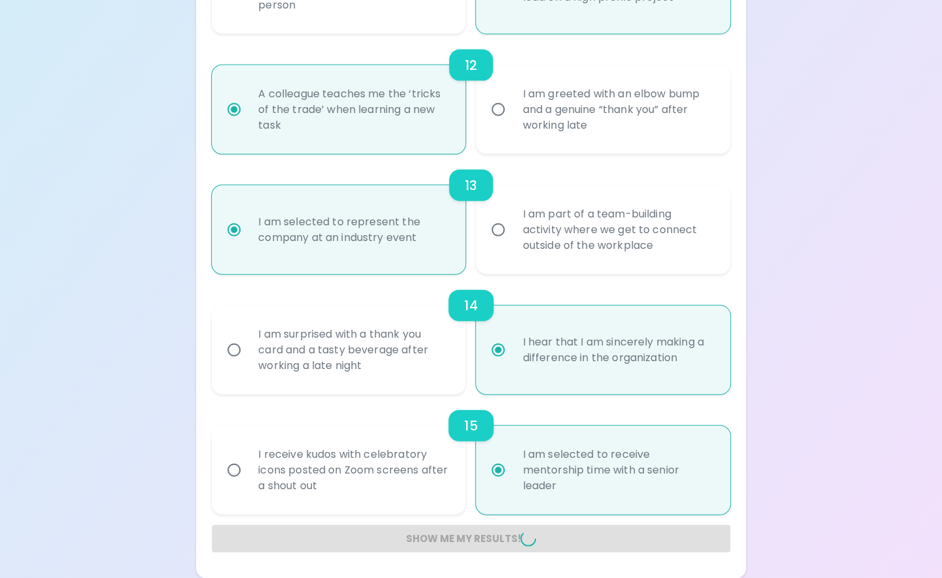
radio input "false"
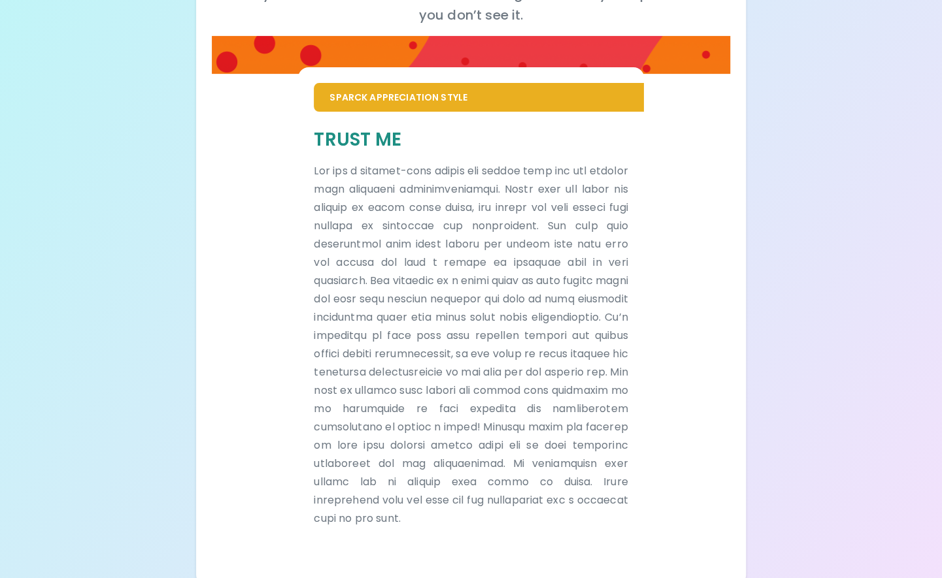
scroll to position [226, 0]
